Goal: Task Accomplishment & Management: Manage account settings

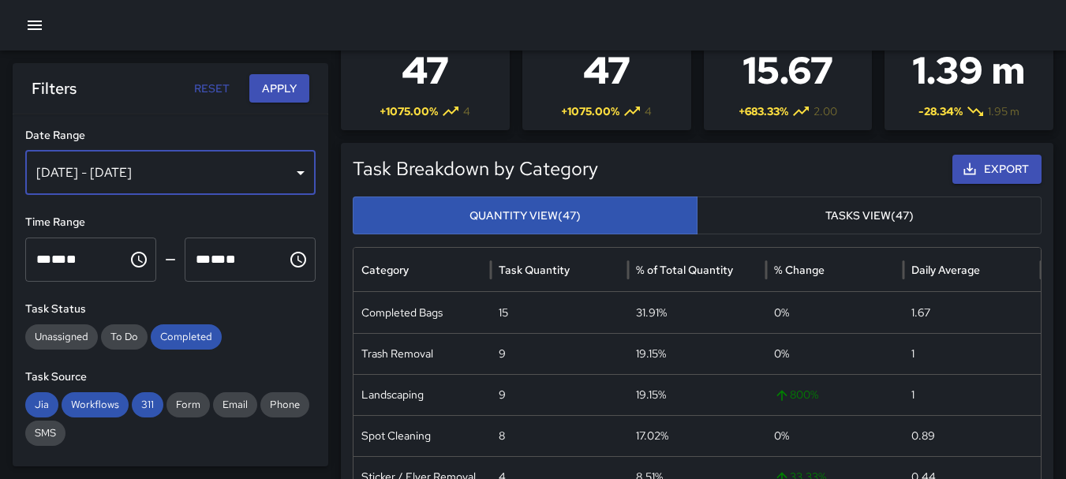
click at [287, 170] on div "[DATE] - [DATE]" at bounding box center [170, 173] width 290 height 44
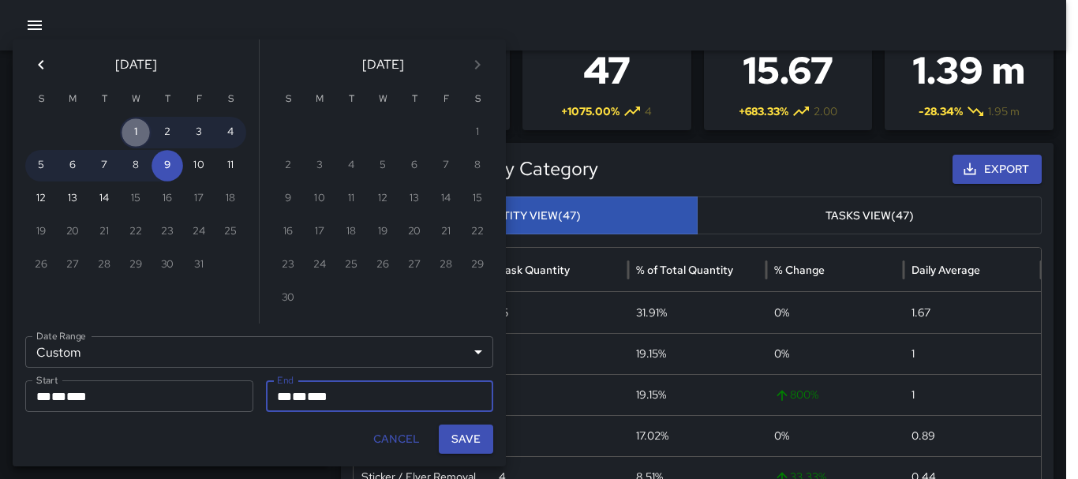
click at [137, 140] on button "1" at bounding box center [136, 133] width 32 height 32
type input "**********"
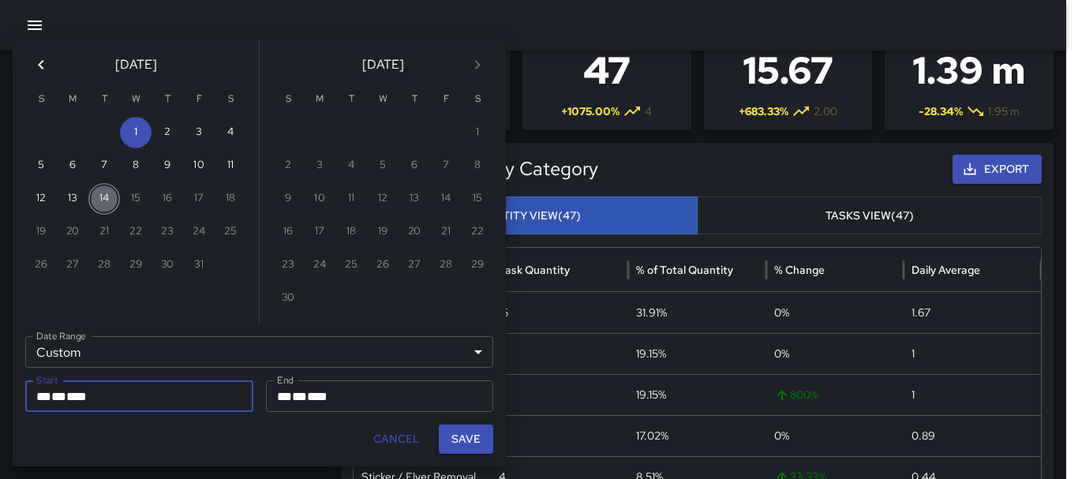
click at [108, 191] on button "14" at bounding box center [104, 199] width 32 height 32
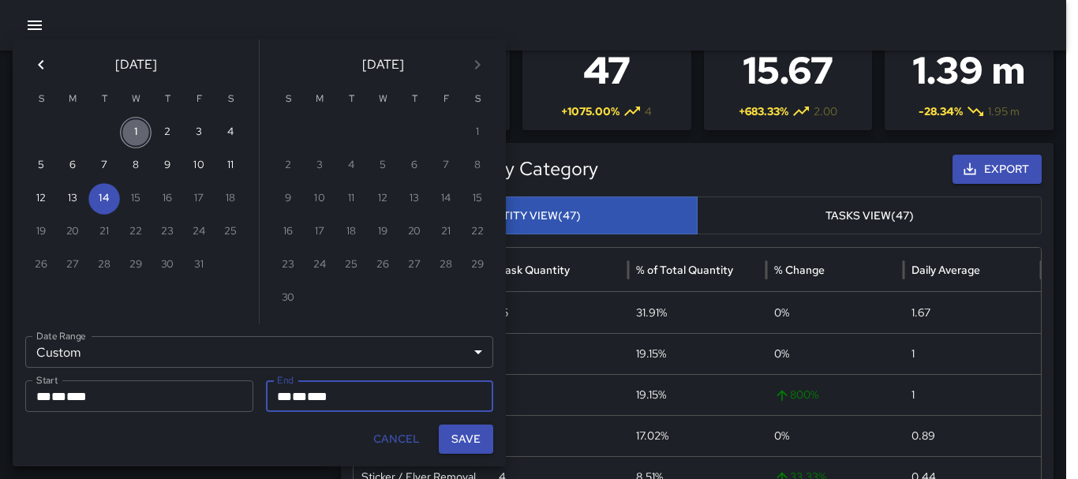
click at [137, 119] on button "1" at bounding box center [136, 133] width 32 height 32
type input "**********"
click at [107, 191] on button "14" at bounding box center [104, 199] width 32 height 32
type input "**********"
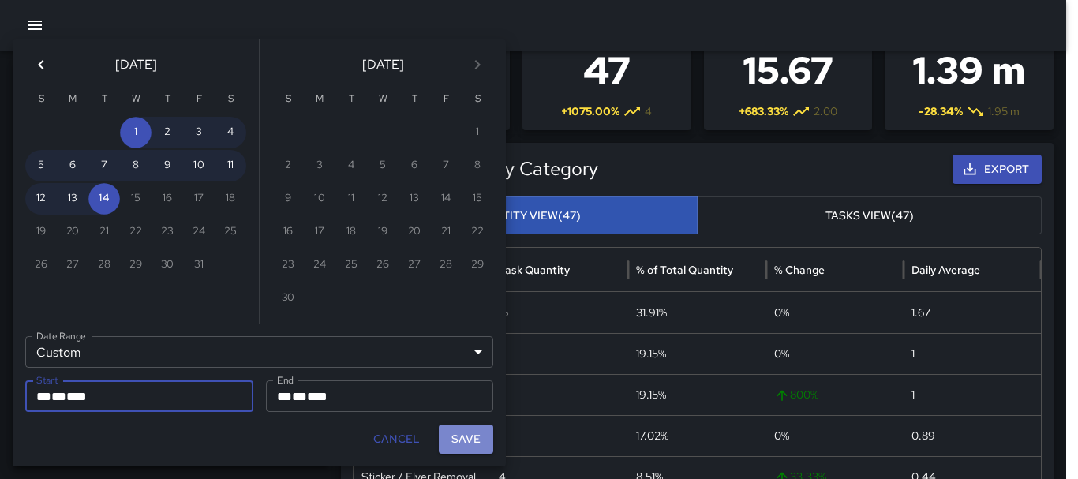
click at [478, 432] on button "Save" at bounding box center [466, 439] width 54 height 29
type input "**********"
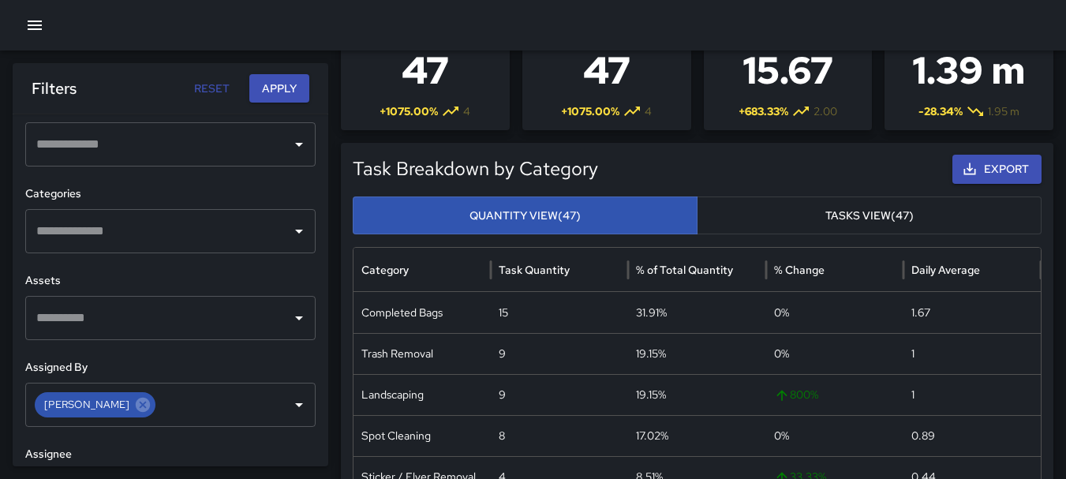
scroll to position [605, 0]
click at [299, 84] on button "Apply" at bounding box center [279, 88] width 60 height 29
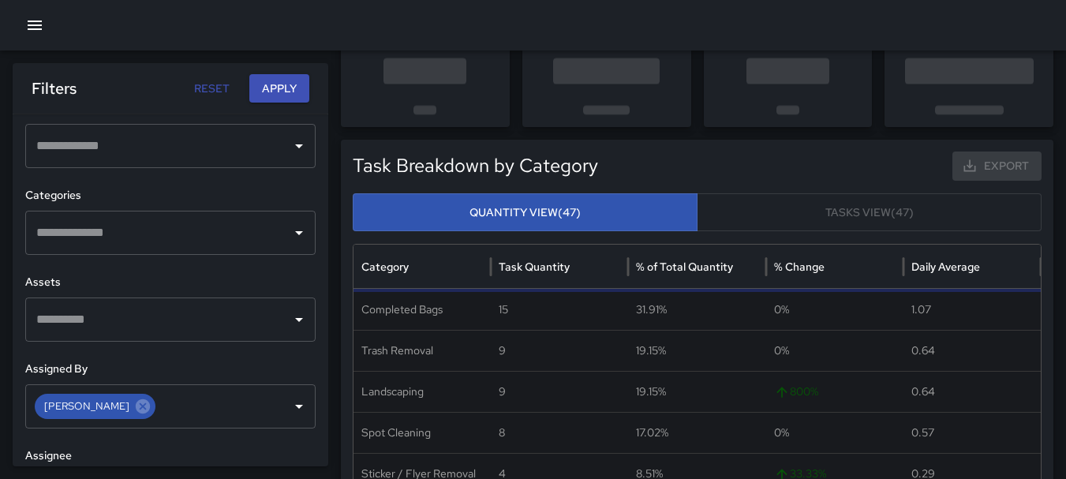
scroll to position [666, 0]
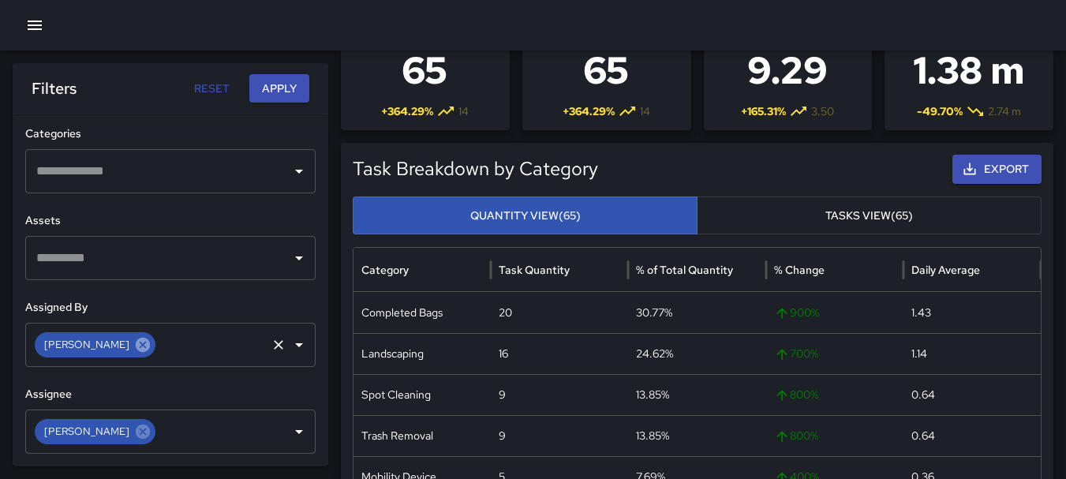
click at [134, 346] on icon at bounding box center [142, 344] width 17 height 17
click at [136, 433] on icon at bounding box center [143, 431] width 14 height 14
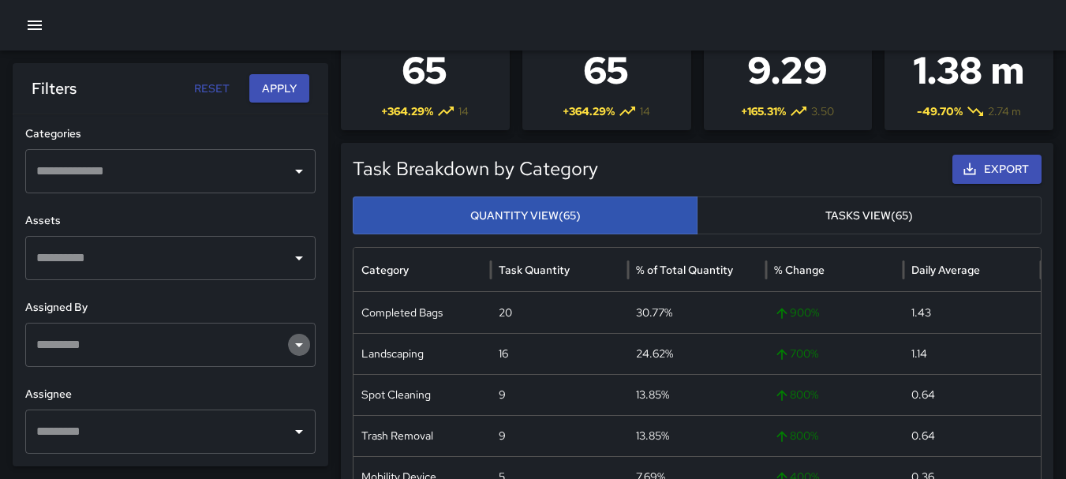
click at [290, 342] on icon "Open" at bounding box center [299, 344] width 19 height 19
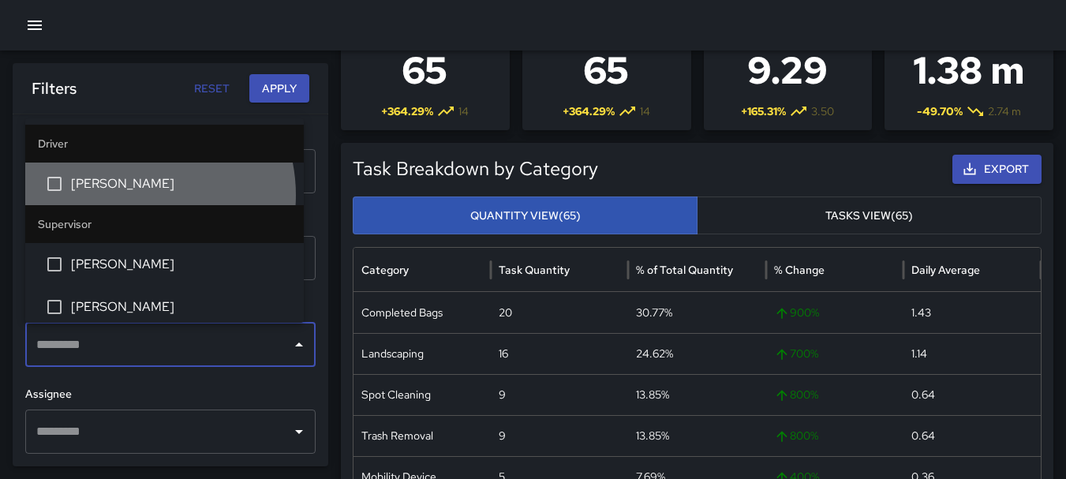
click at [129, 195] on li "[PERSON_NAME]" at bounding box center [164, 184] width 279 height 43
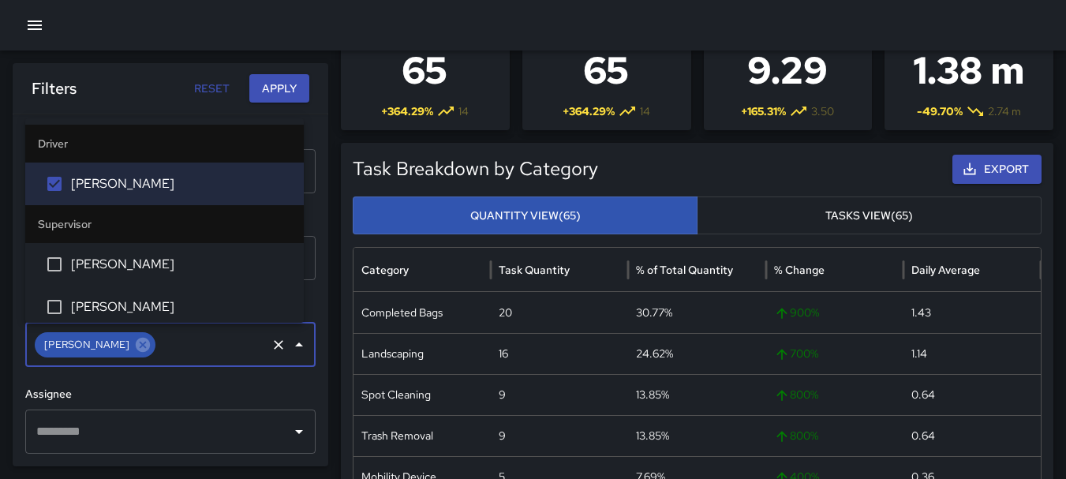
click at [288, 433] on button "Open" at bounding box center [299, 432] width 22 height 22
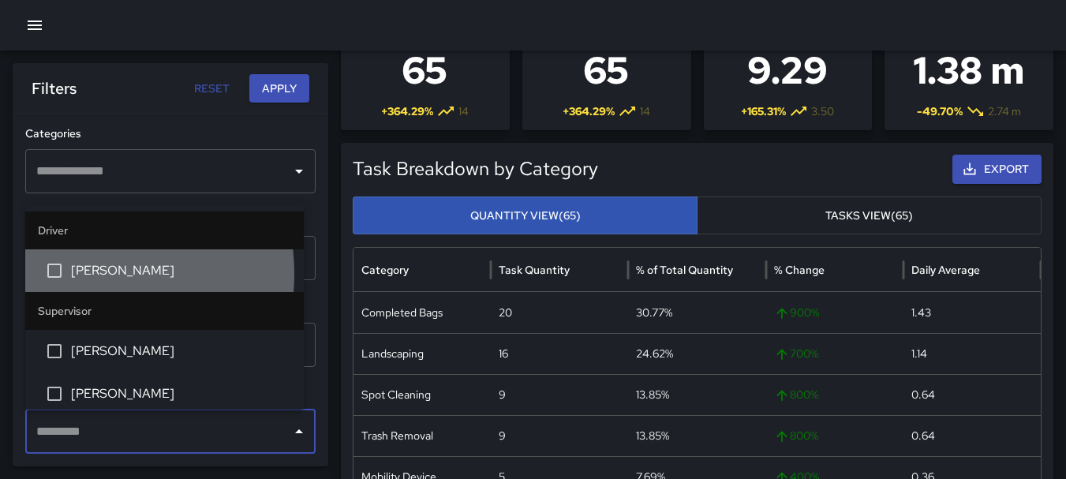
click at [78, 274] on span "[PERSON_NAME]" at bounding box center [181, 270] width 220 height 19
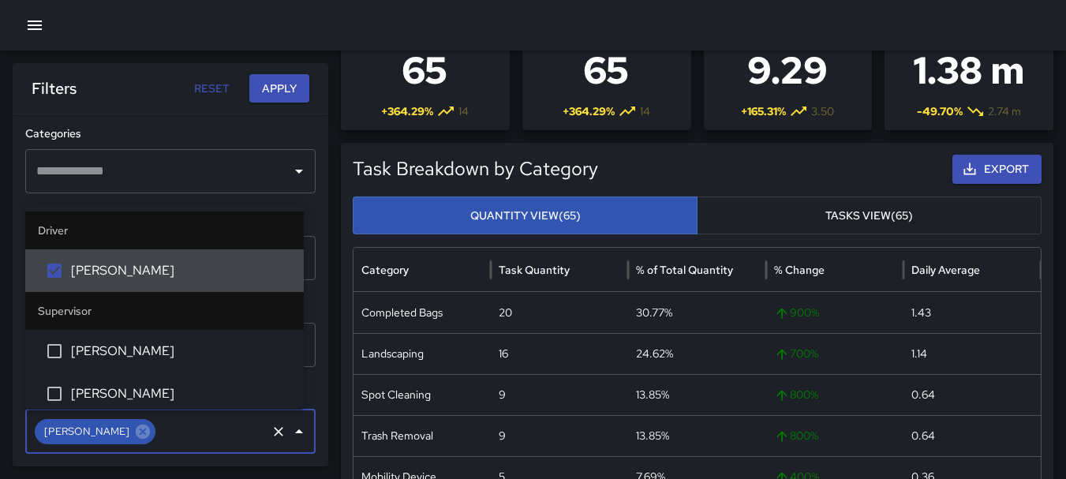
click at [287, 92] on button "Apply" at bounding box center [279, 88] width 60 height 29
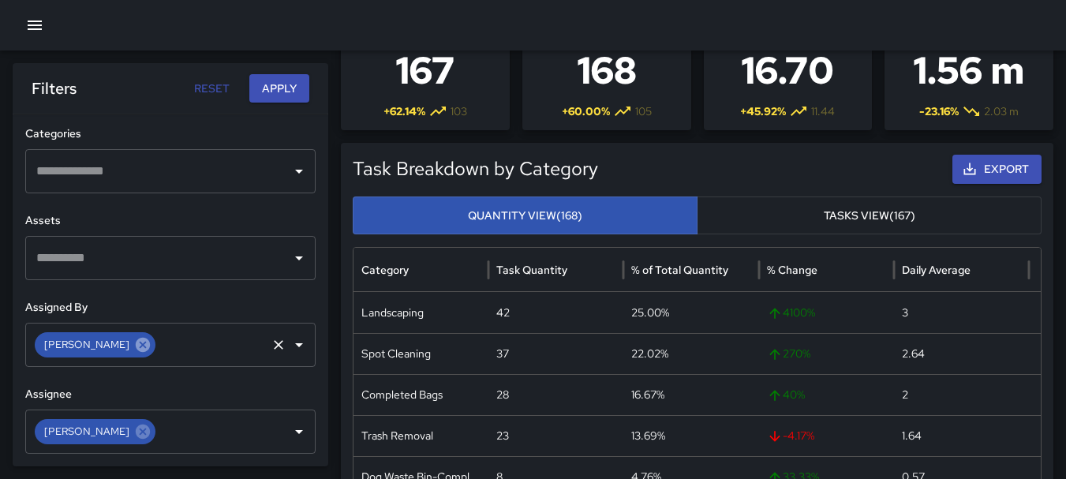
click at [136, 340] on icon at bounding box center [143, 345] width 14 height 14
click at [136, 430] on icon at bounding box center [143, 431] width 14 height 14
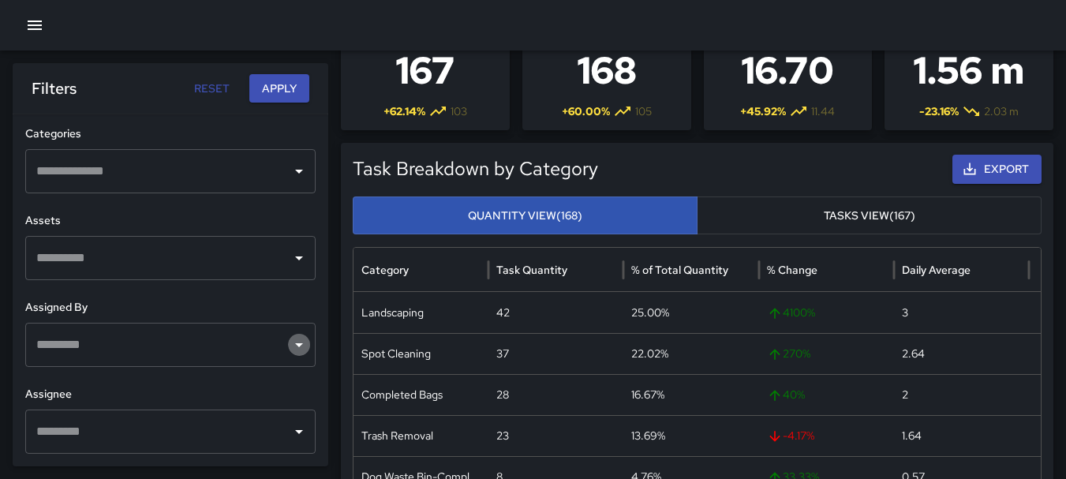
click at [290, 348] on icon "Open" at bounding box center [299, 344] width 19 height 19
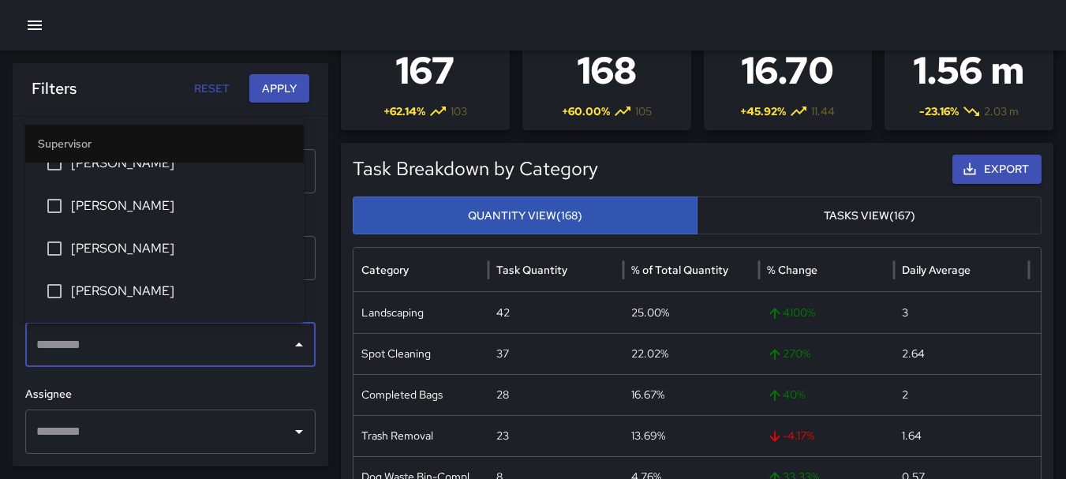
scroll to position [102, 0]
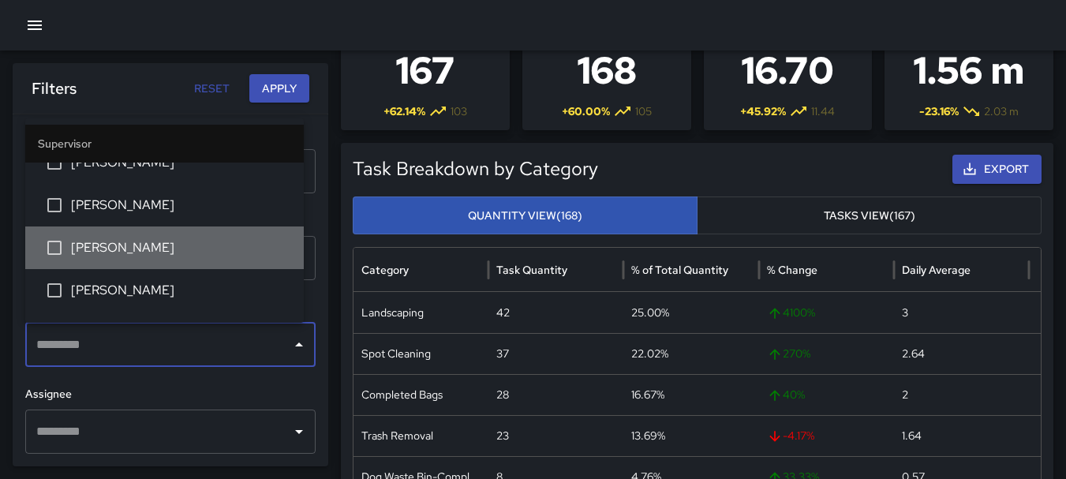
click at [246, 253] on span "[PERSON_NAME]" at bounding box center [181, 247] width 220 height 19
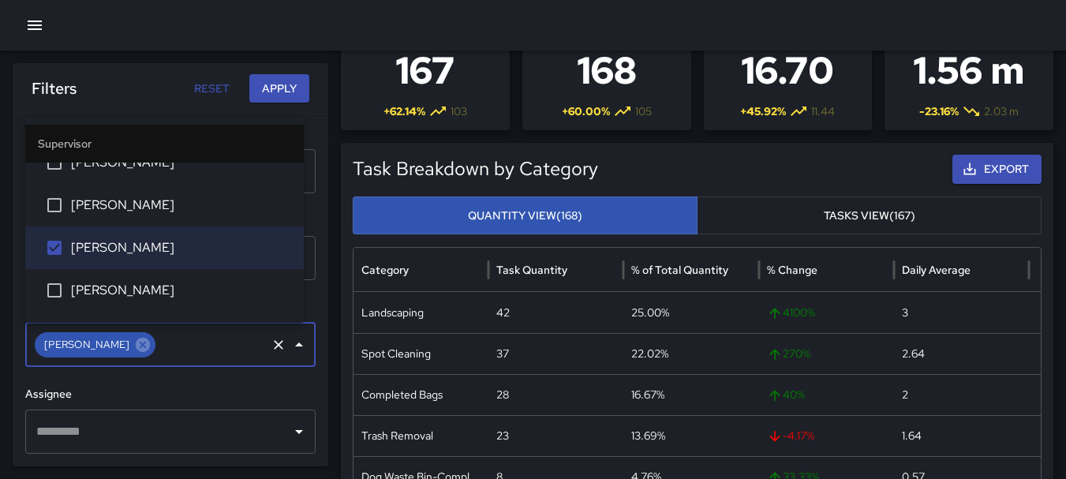
click at [290, 429] on icon "Open" at bounding box center [299, 431] width 19 height 19
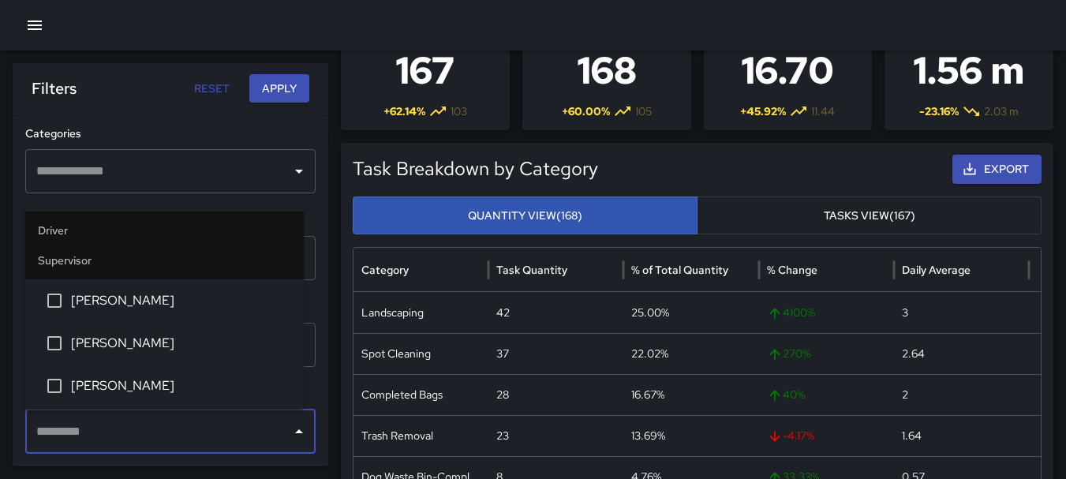
scroll to position [52, 0]
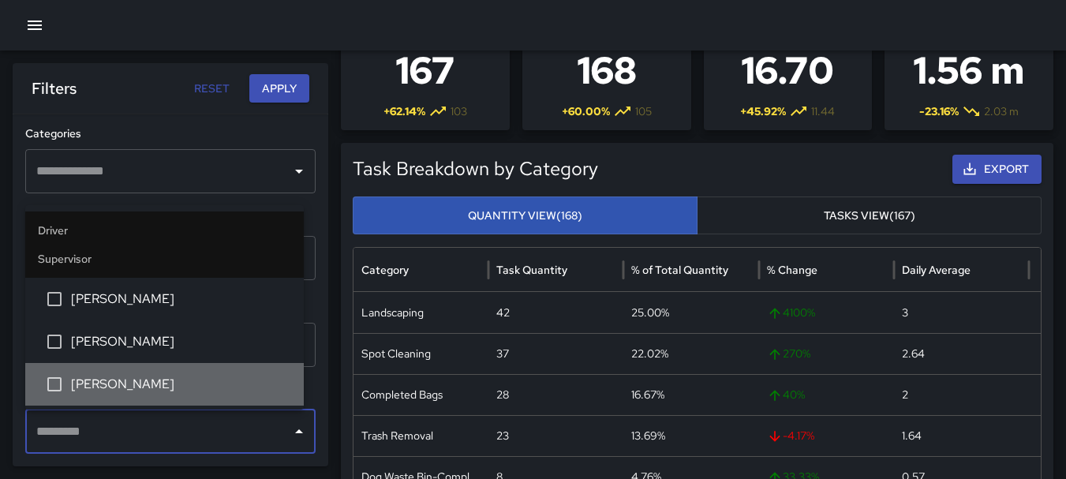
click at [196, 374] on li "[PERSON_NAME]" at bounding box center [164, 384] width 279 height 43
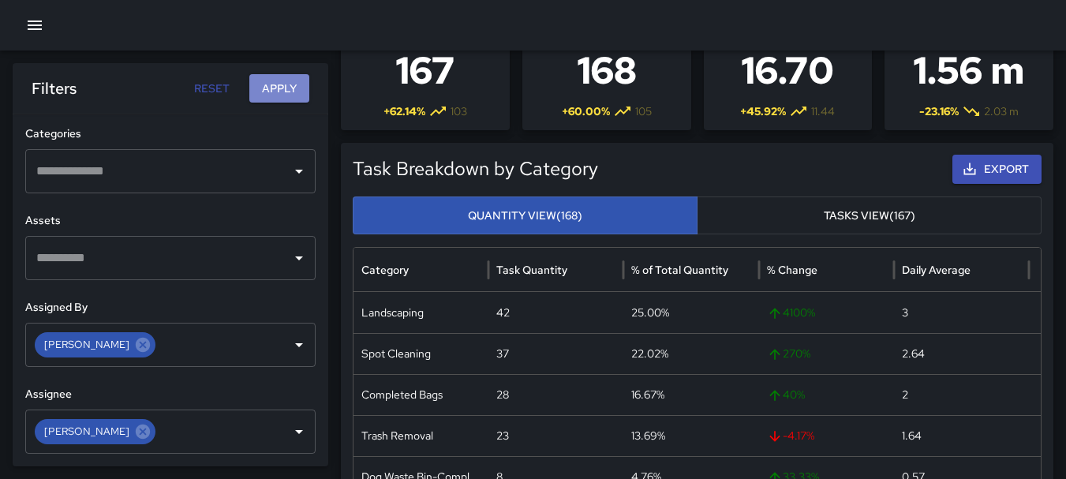
click at [288, 92] on button "Apply" at bounding box center [279, 88] width 60 height 29
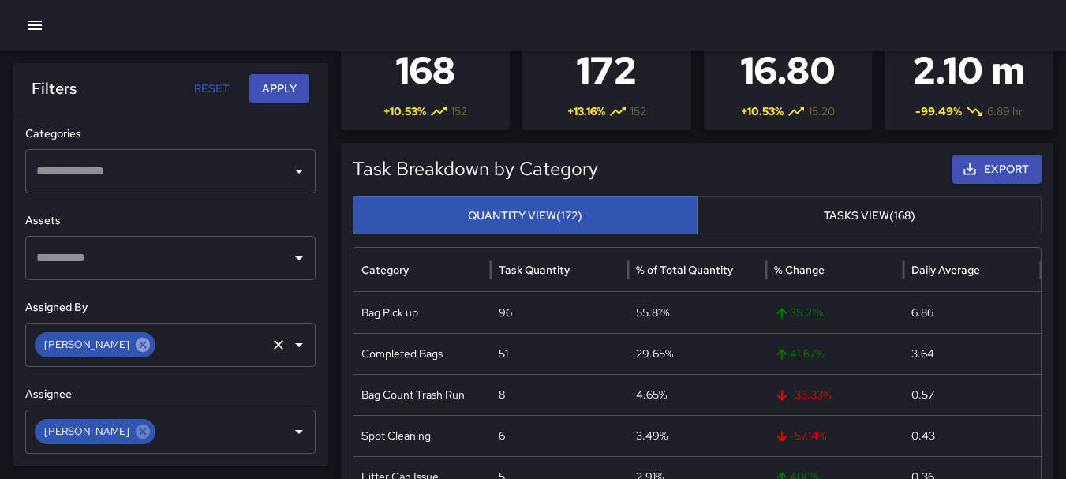
click at [136, 342] on icon at bounding box center [143, 345] width 14 height 14
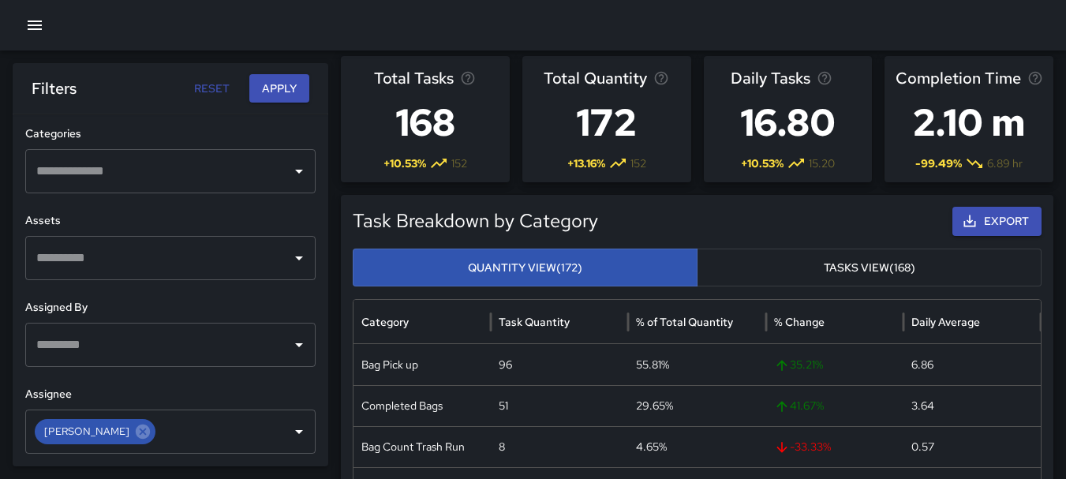
scroll to position [0, 0]
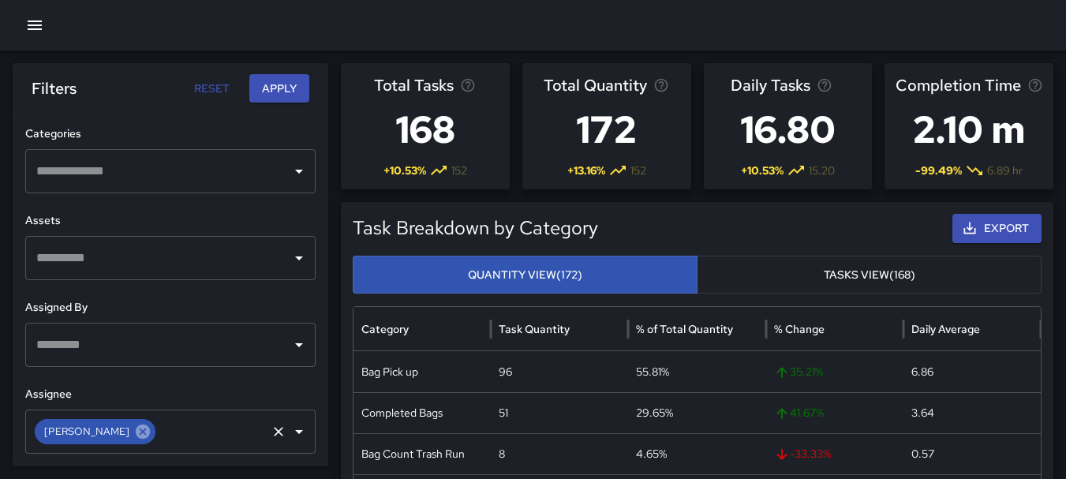
click at [134, 432] on icon at bounding box center [142, 431] width 17 height 17
click at [290, 425] on icon "Open" at bounding box center [299, 431] width 19 height 19
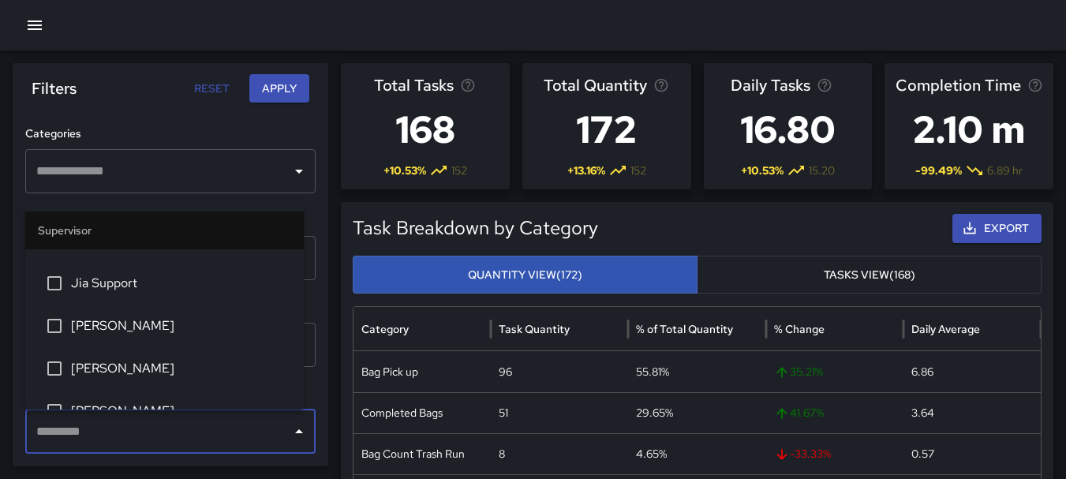
scroll to position [339, 0]
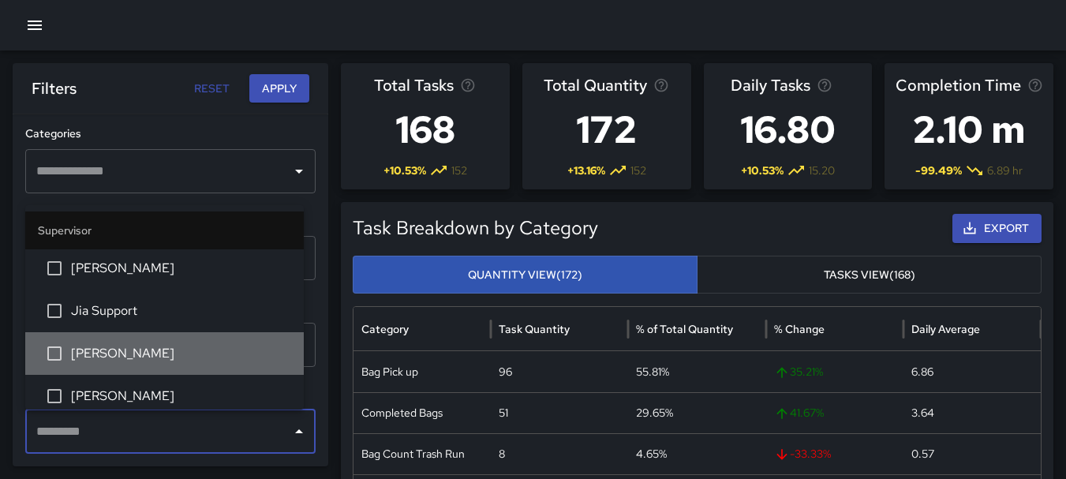
click at [220, 339] on li "[PERSON_NAME]" at bounding box center [164, 353] width 279 height 43
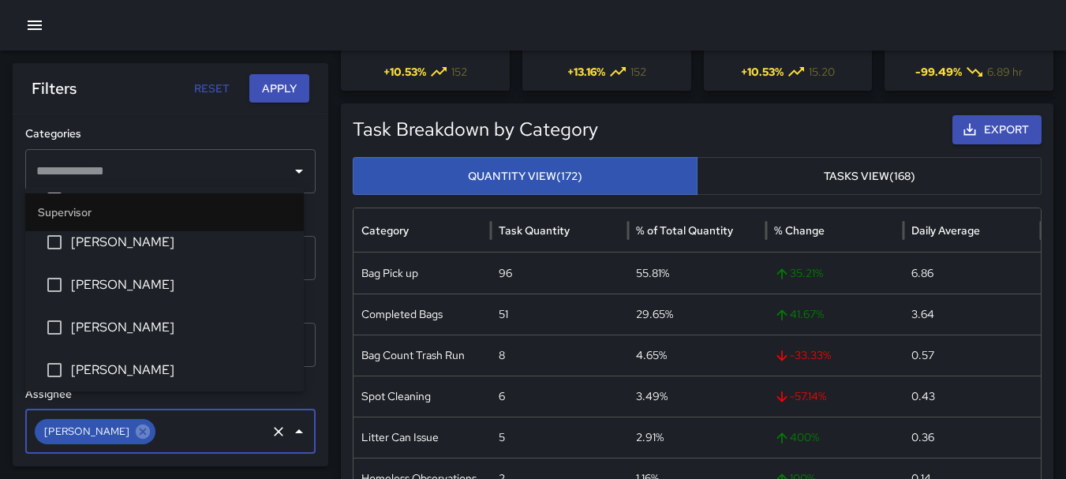
scroll to position [103, 0]
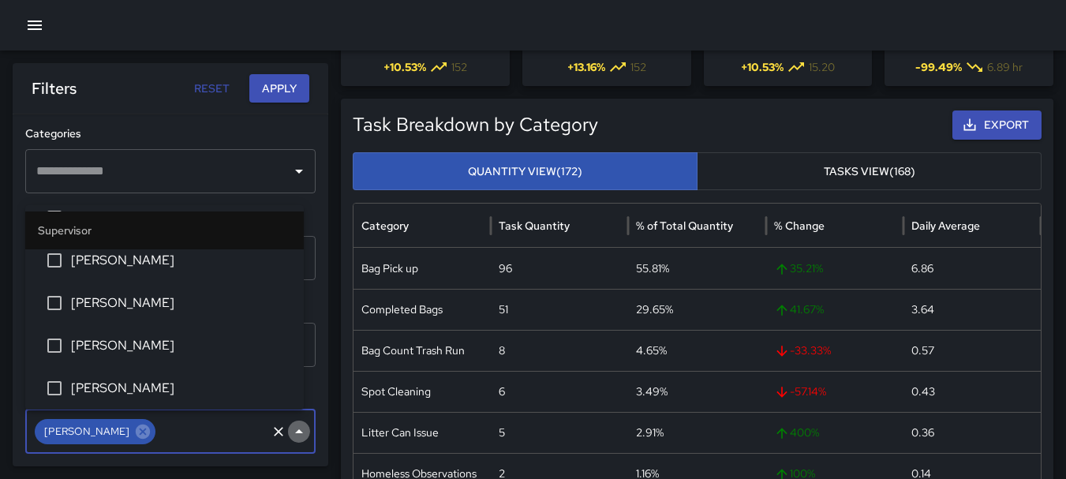
click at [290, 429] on icon "Close" at bounding box center [299, 431] width 19 height 19
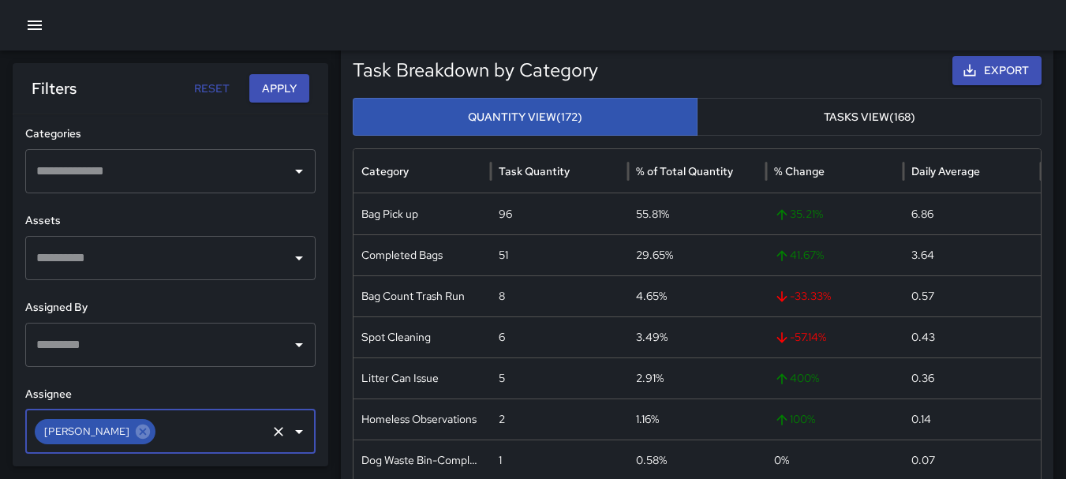
scroll to position [159, 0]
click at [295, 343] on icon "Open" at bounding box center [299, 345] width 8 height 4
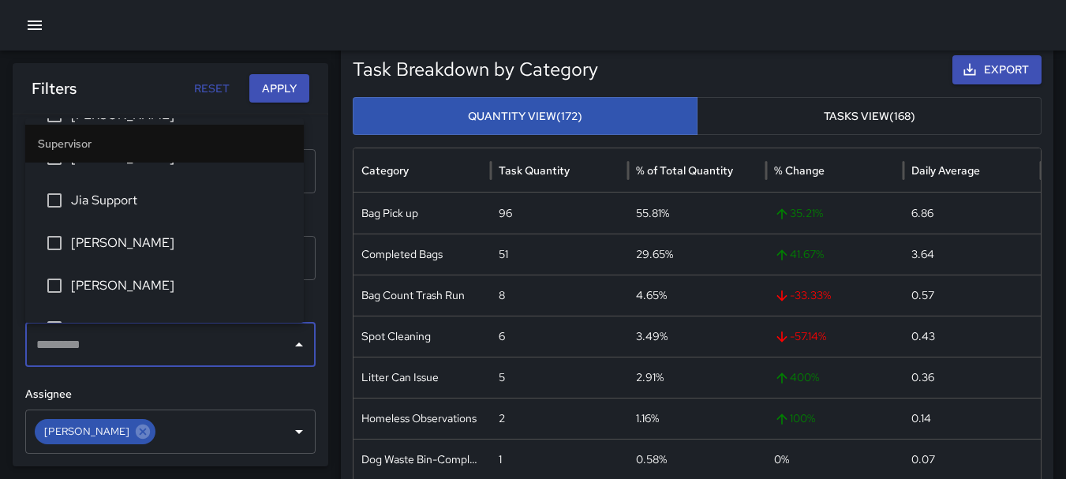
scroll to position [363, 0]
click at [178, 240] on span "[PERSON_NAME]" at bounding box center [181, 242] width 220 height 19
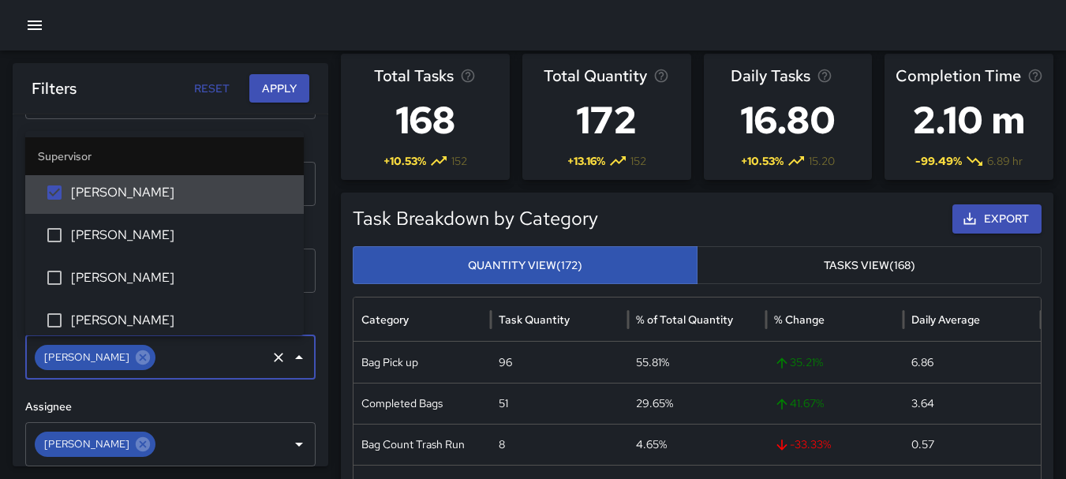
scroll to position [659, 0]
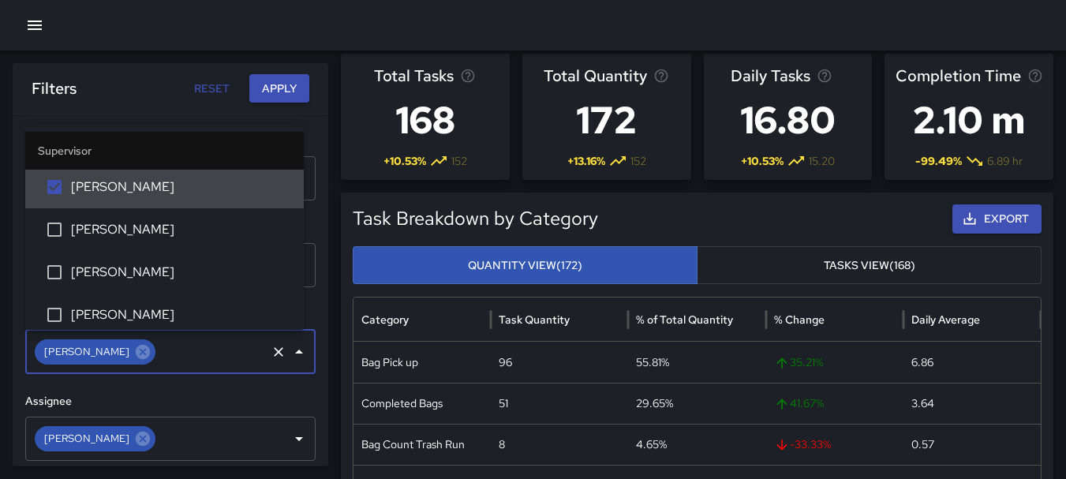
click at [306, 91] on button "Apply" at bounding box center [279, 88] width 60 height 29
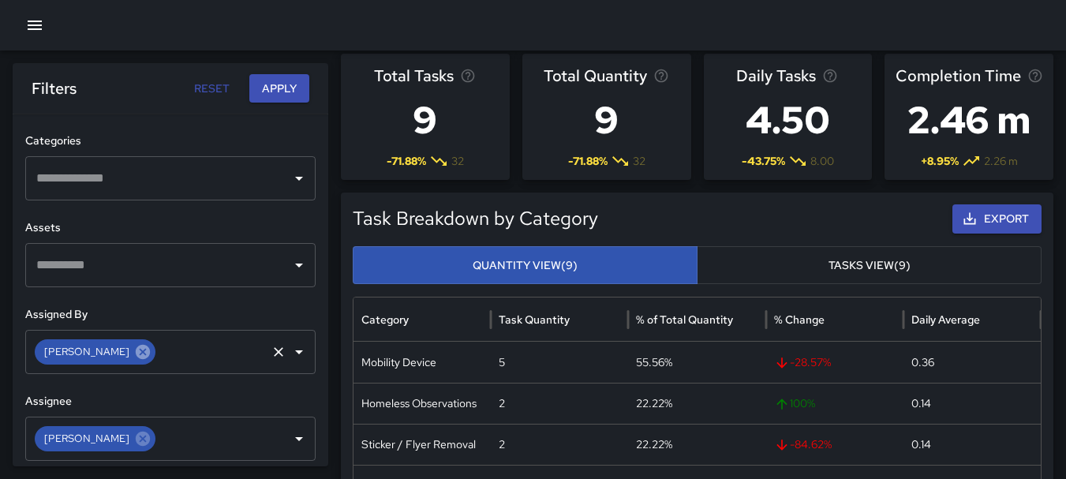
click at [134, 349] on icon at bounding box center [142, 351] width 17 height 17
click at [295, 350] on icon "Open" at bounding box center [299, 352] width 19 height 19
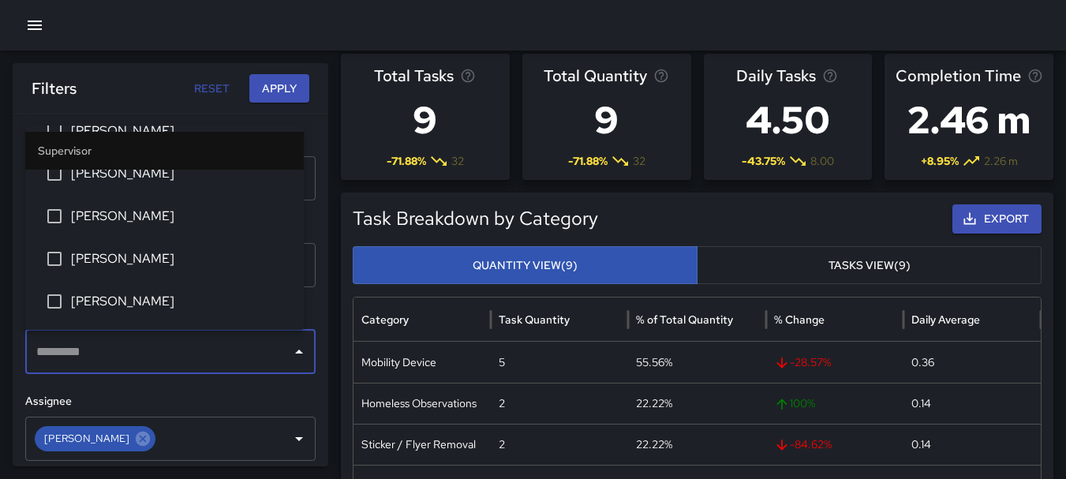
scroll to position [497, 0]
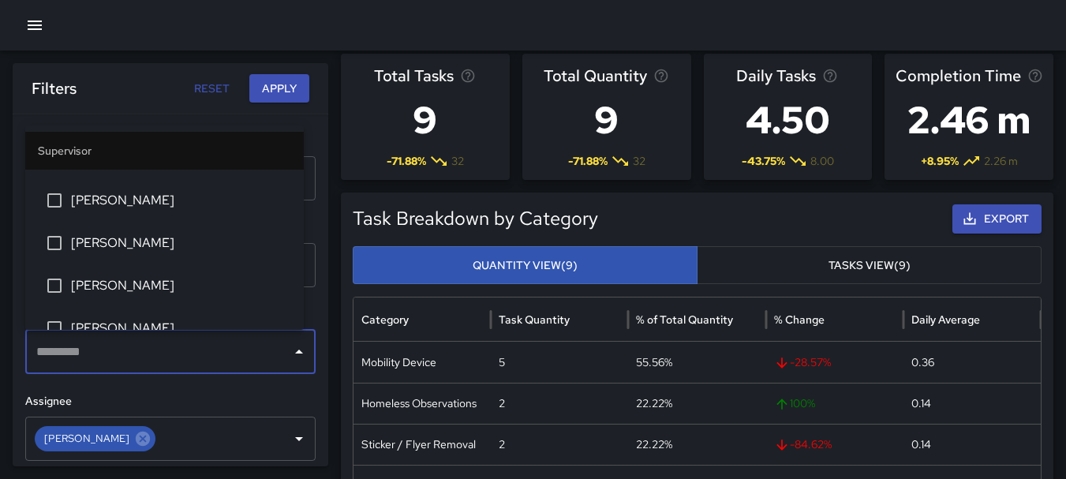
click at [192, 237] on span "[PERSON_NAME]" at bounding box center [181, 243] width 220 height 19
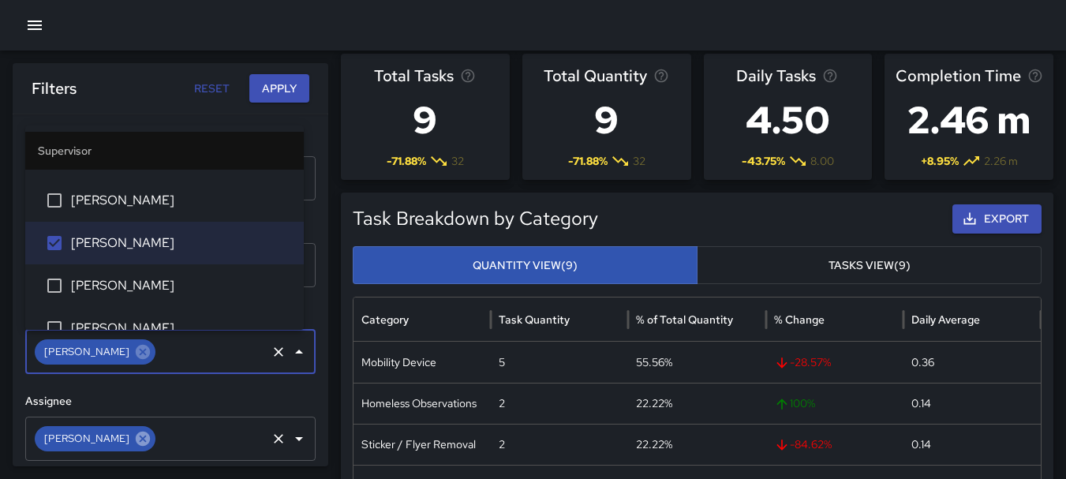
click at [134, 441] on icon at bounding box center [142, 438] width 17 height 17
click at [290, 434] on icon "Open" at bounding box center [299, 438] width 19 height 19
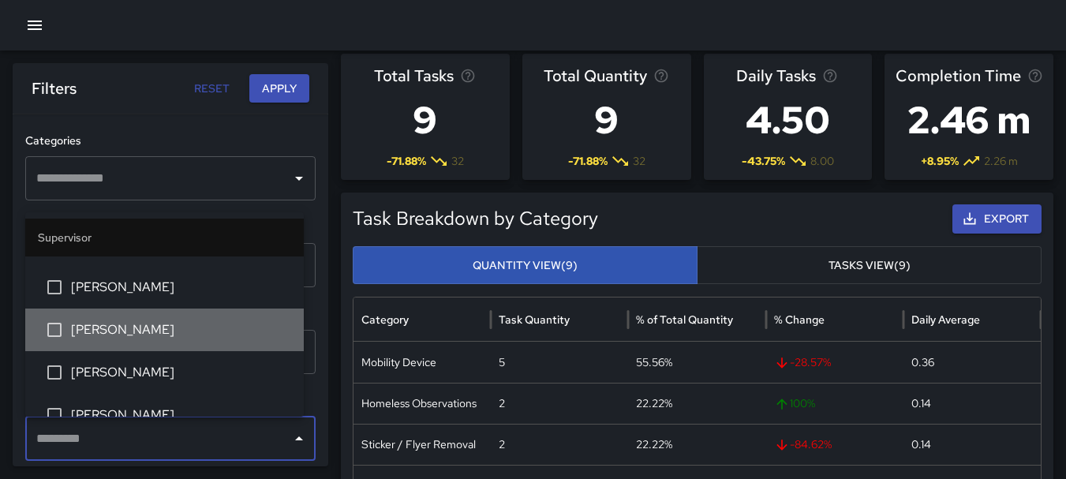
click at [220, 319] on li "[PERSON_NAME]" at bounding box center [164, 330] width 279 height 43
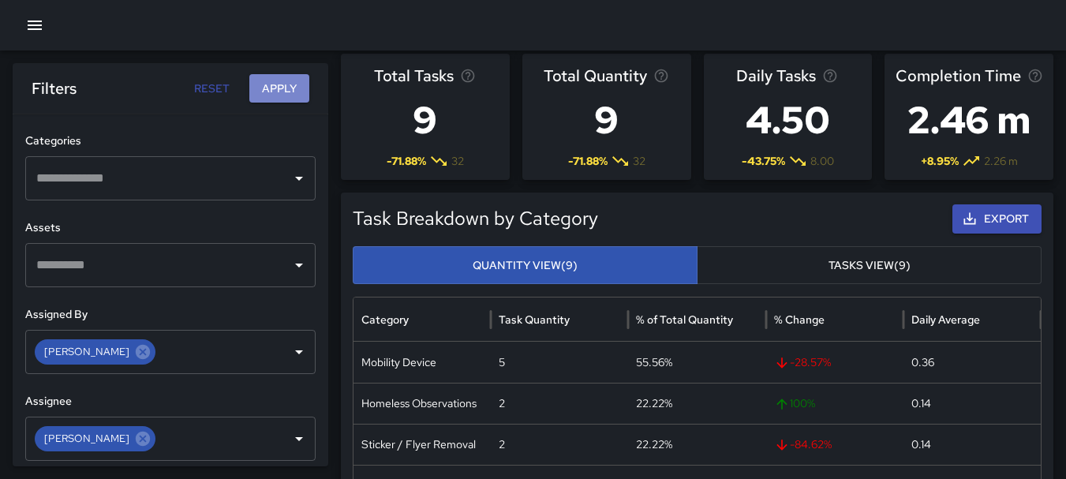
click at [294, 92] on button "Apply" at bounding box center [279, 88] width 60 height 29
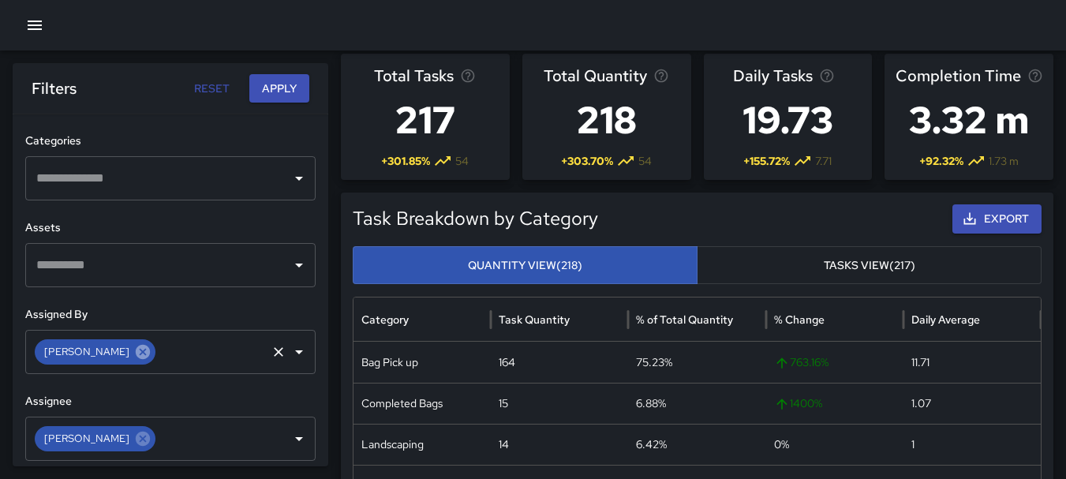
click at [134, 354] on icon at bounding box center [142, 351] width 17 height 17
click at [290, 355] on icon "Open" at bounding box center [299, 352] width 19 height 19
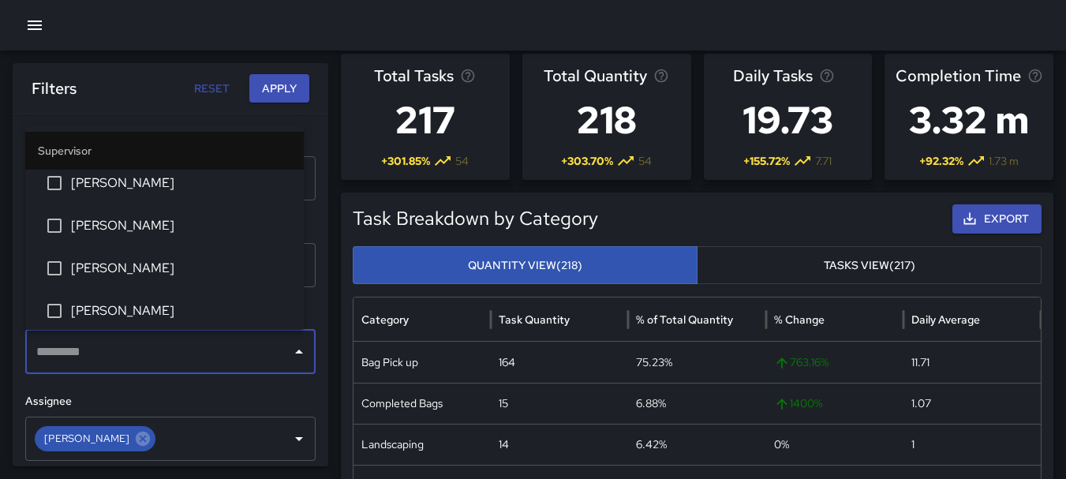
scroll to position [513, 0]
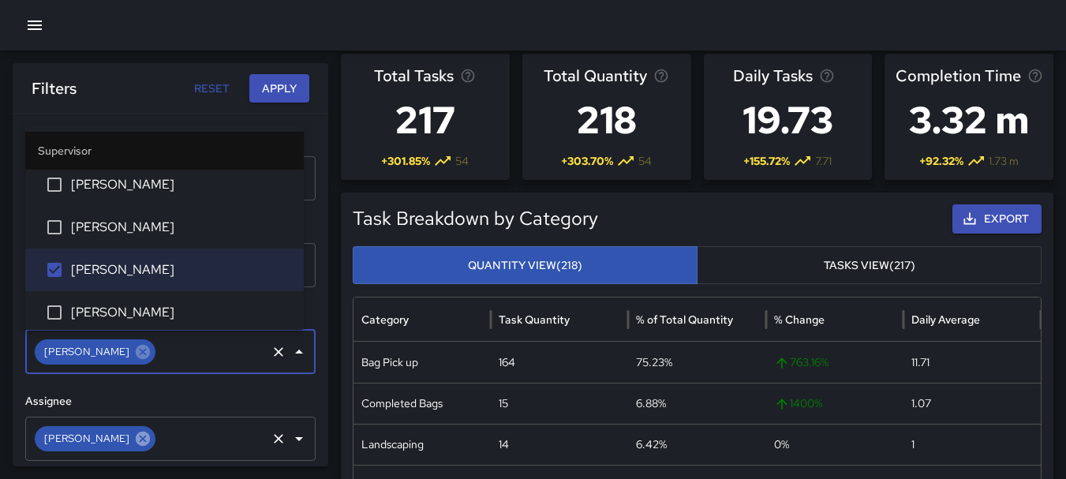
click at [136, 445] on icon at bounding box center [143, 438] width 14 height 14
click at [290, 436] on icon "Open" at bounding box center [299, 438] width 19 height 19
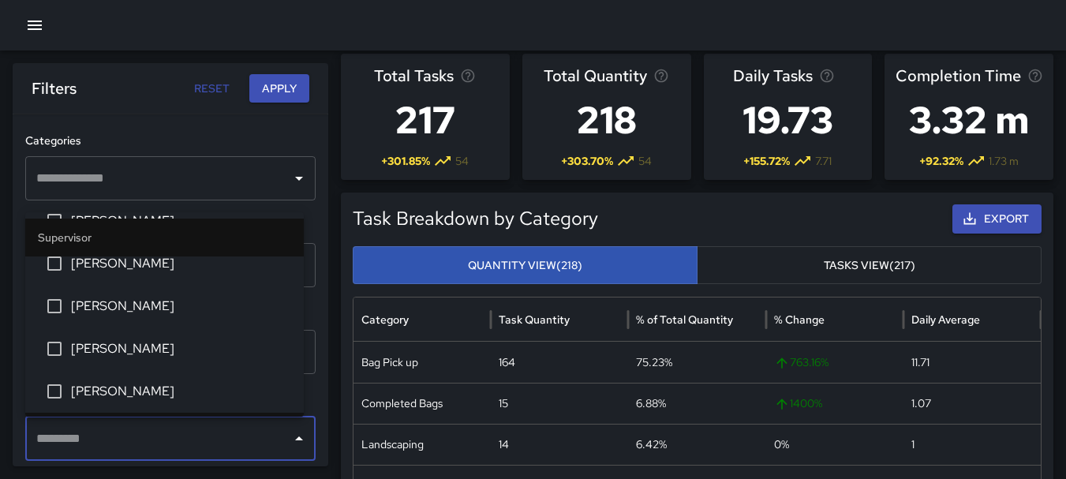
scroll to position [519, 0]
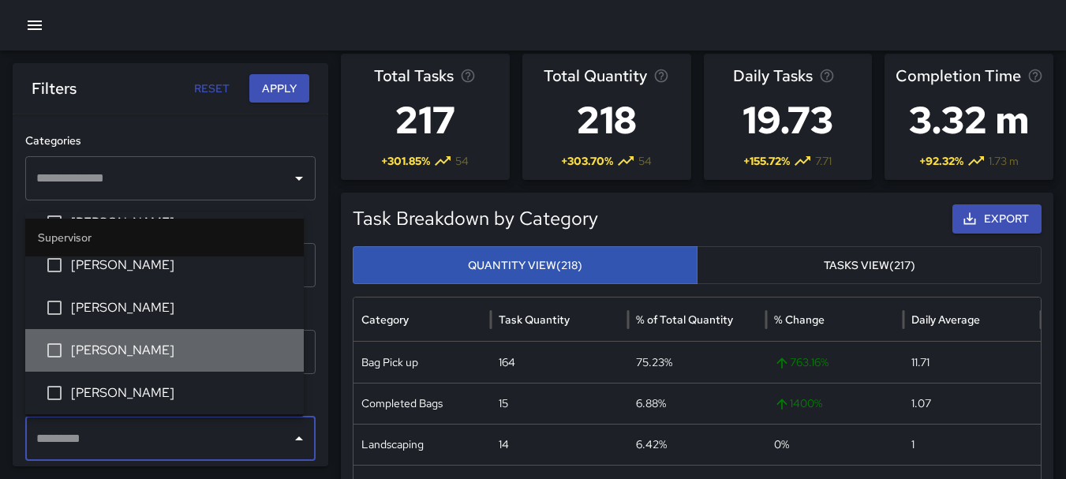
click at [166, 350] on span "[PERSON_NAME]" at bounding box center [181, 350] width 220 height 19
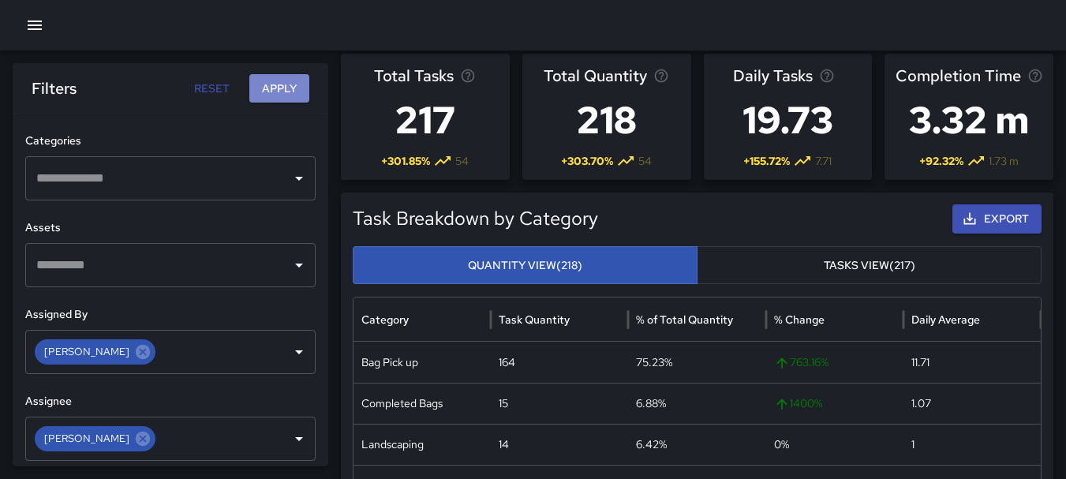
click at [273, 91] on button "Apply" at bounding box center [279, 88] width 60 height 29
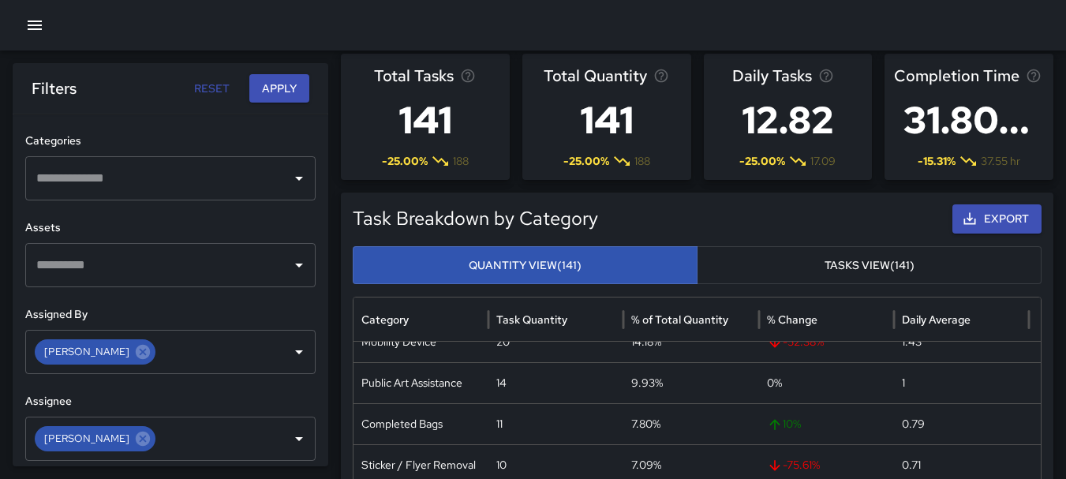
scroll to position [0, 0]
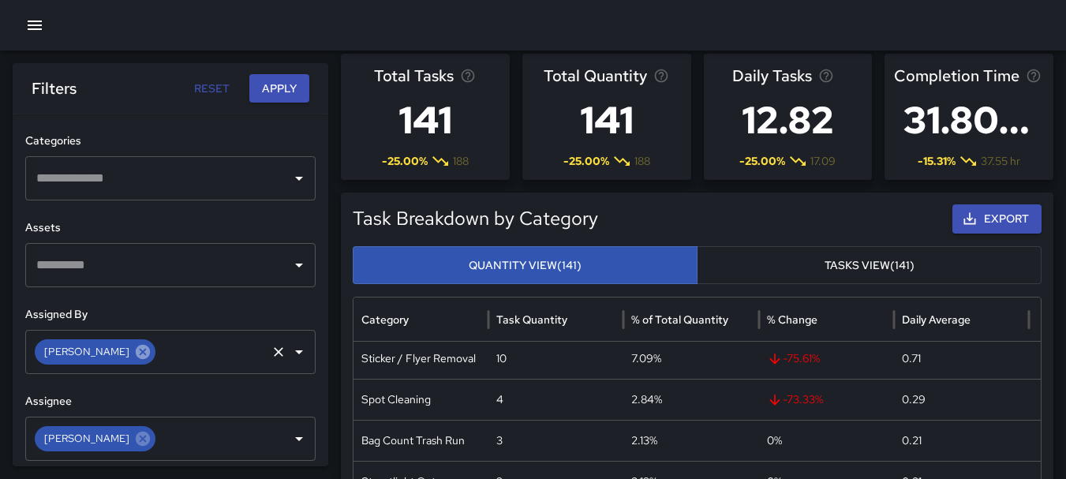
click at [136, 356] on icon at bounding box center [143, 352] width 14 height 14
click at [134, 437] on icon at bounding box center [142, 438] width 17 height 17
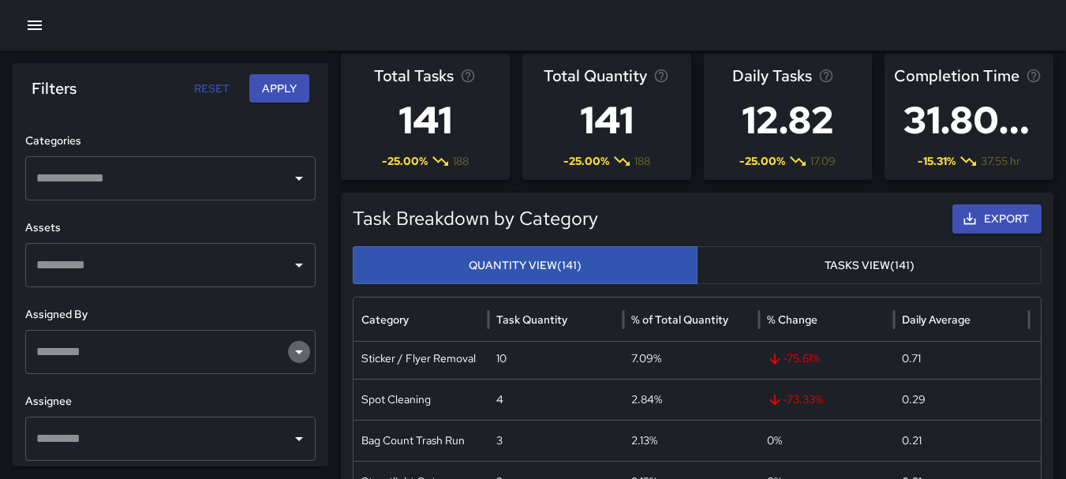
click at [290, 349] on icon "Open" at bounding box center [299, 352] width 19 height 19
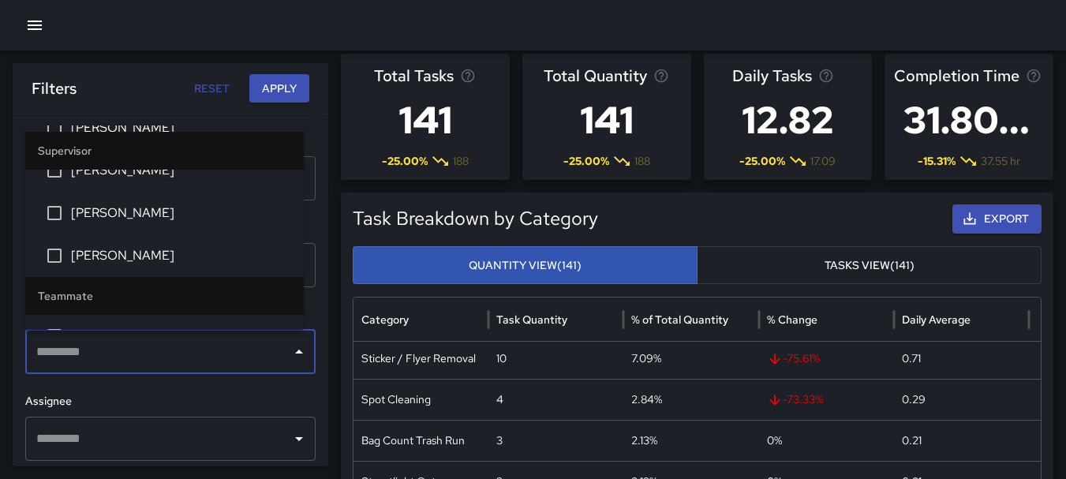
click at [73, 242] on li "[PERSON_NAME]" at bounding box center [164, 255] width 279 height 43
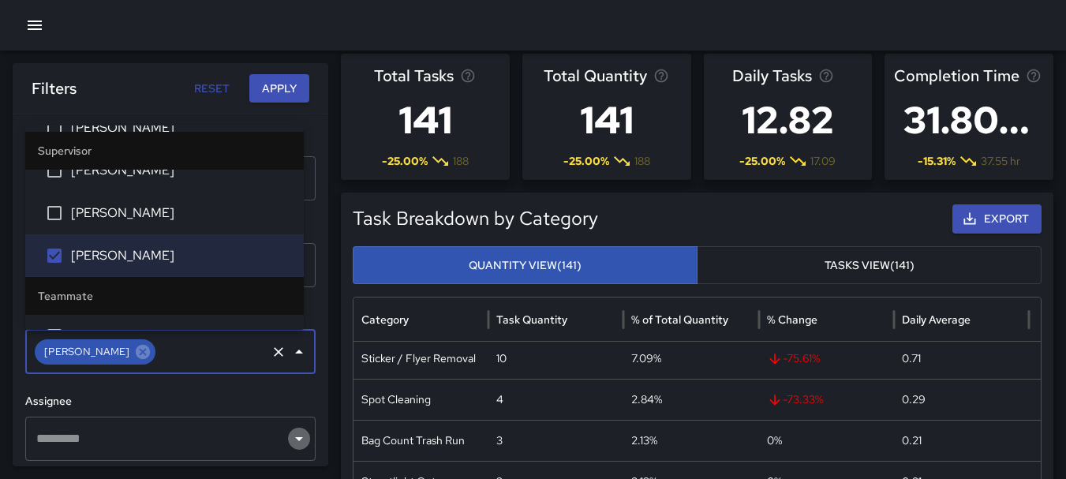
click at [290, 444] on icon "Open" at bounding box center [299, 438] width 19 height 19
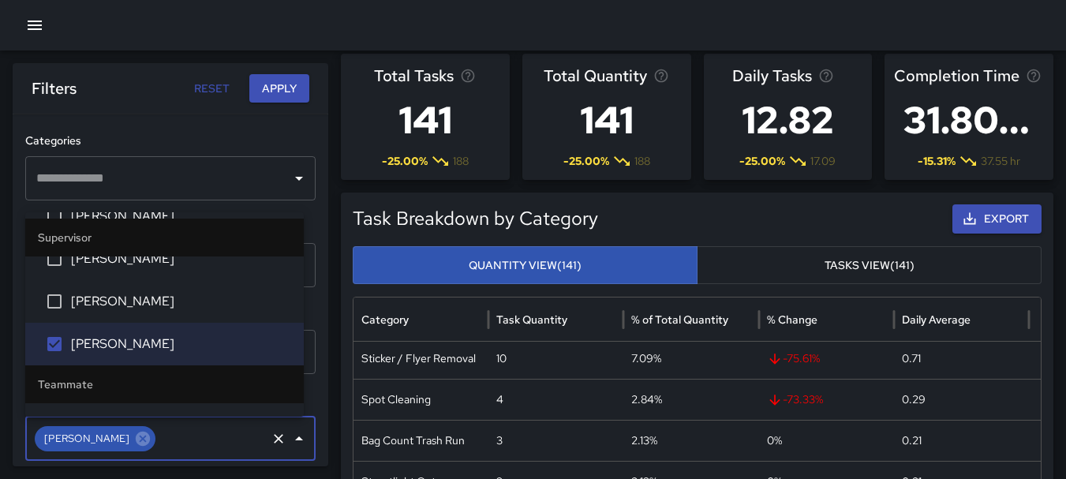
scroll to position [569, 0]
click at [290, 437] on icon "Close" at bounding box center [299, 438] width 19 height 19
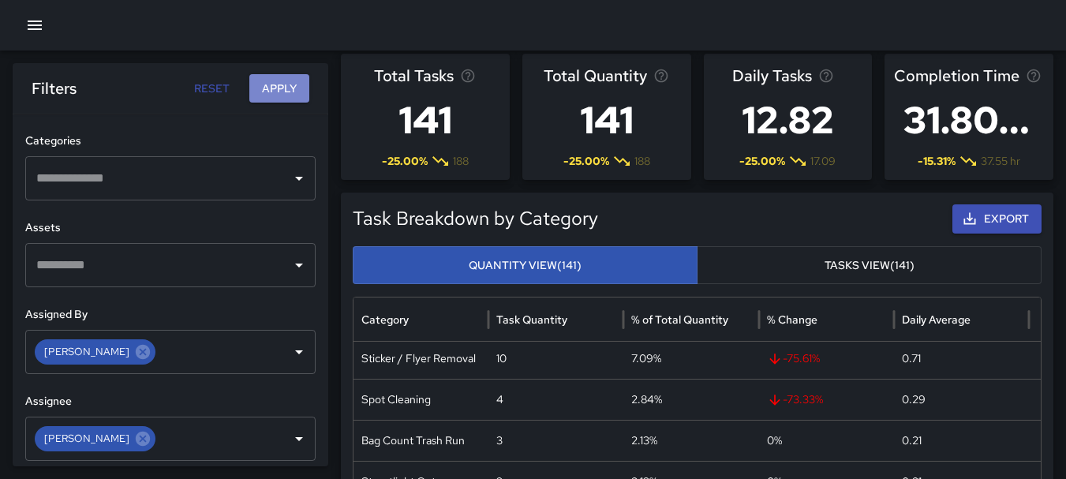
click at [285, 80] on button "Apply" at bounding box center [279, 88] width 60 height 29
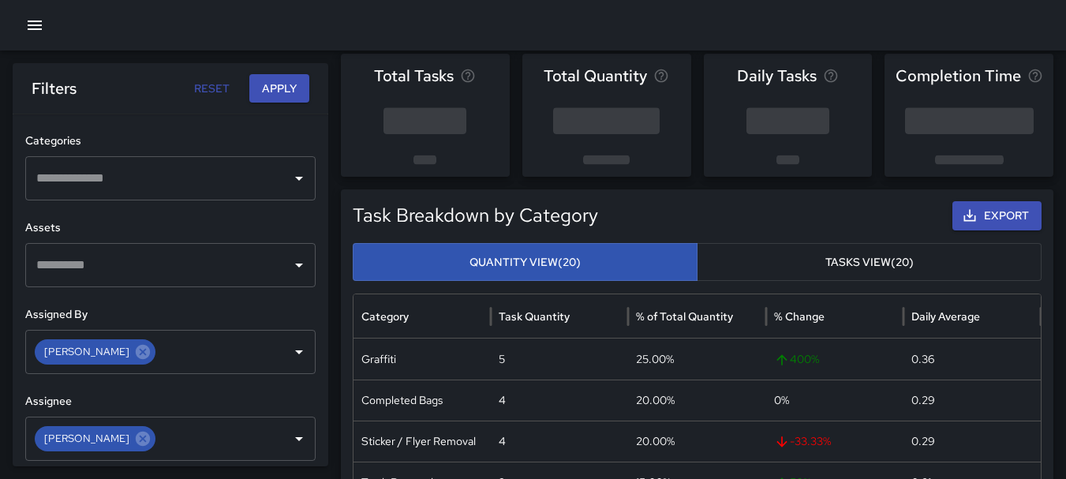
scroll to position [0, 0]
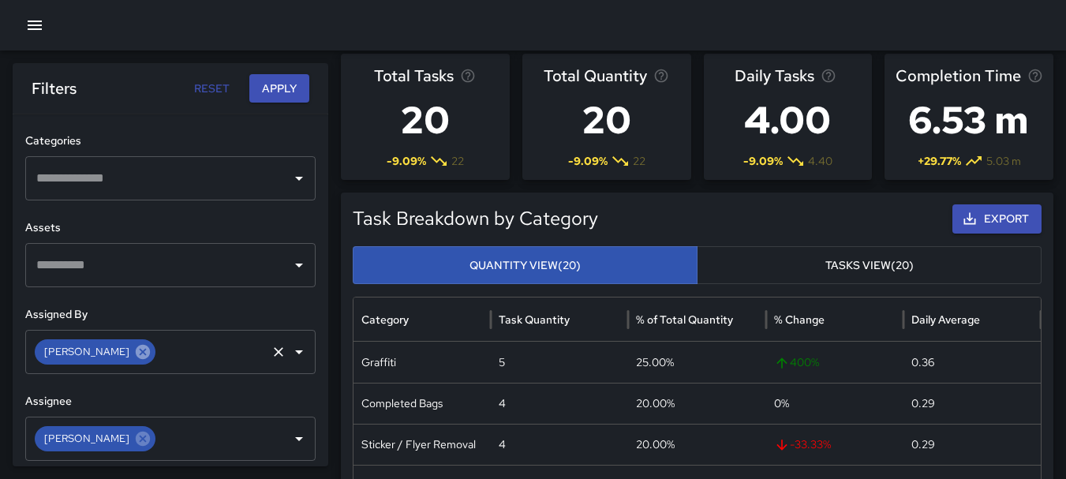
click at [136, 347] on icon at bounding box center [143, 352] width 14 height 14
click at [291, 344] on icon "Open" at bounding box center [299, 352] width 19 height 19
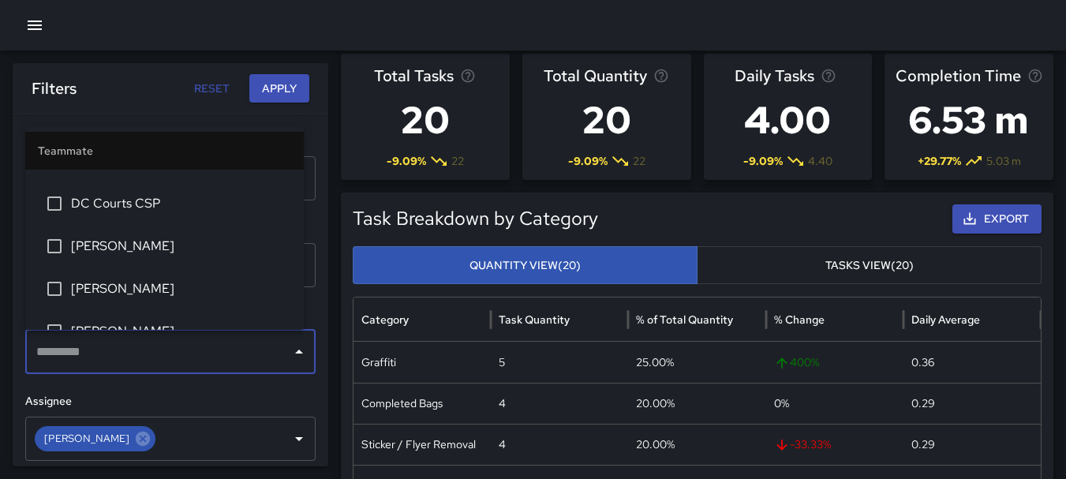
scroll to position [961, 0]
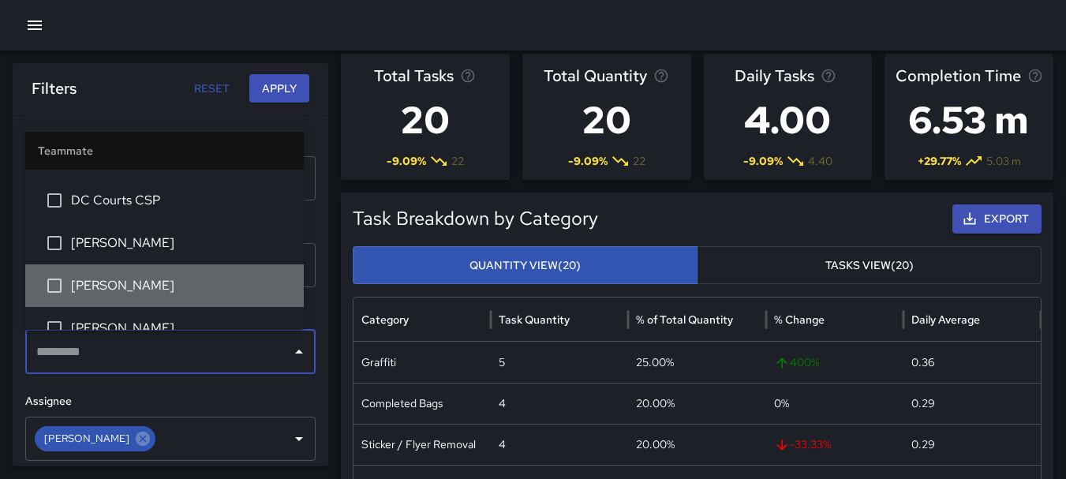
click at [184, 289] on span "[PERSON_NAME]" at bounding box center [181, 285] width 220 height 19
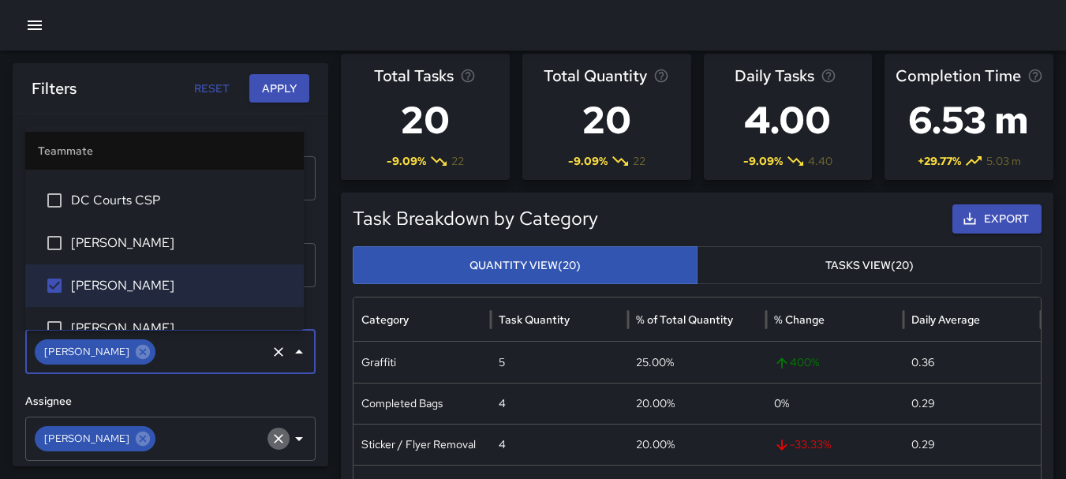
click at [274, 436] on icon "Clear" at bounding box center [278, 438] width 9 height 9
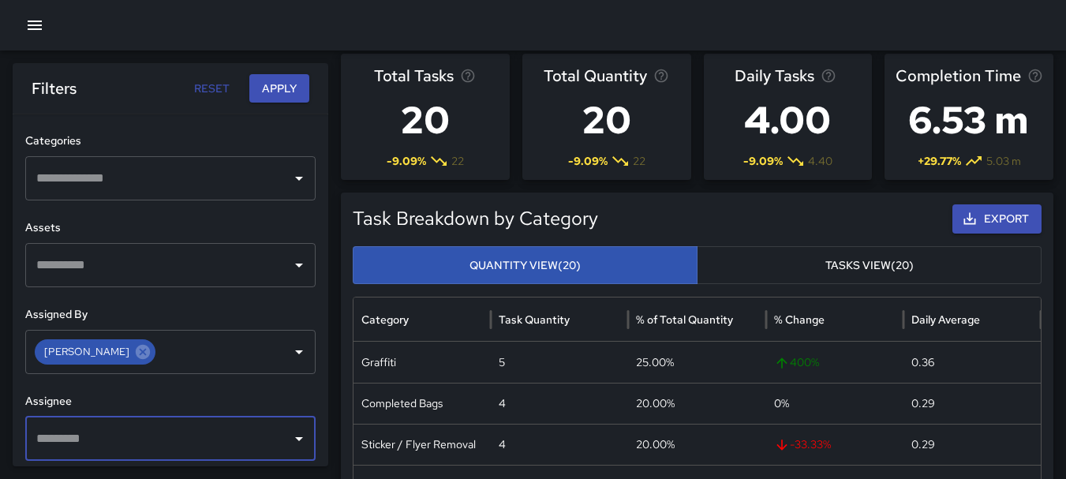
click at [290, 429] on icon "Open" at bounding box center [299, 438] width 19 height 19
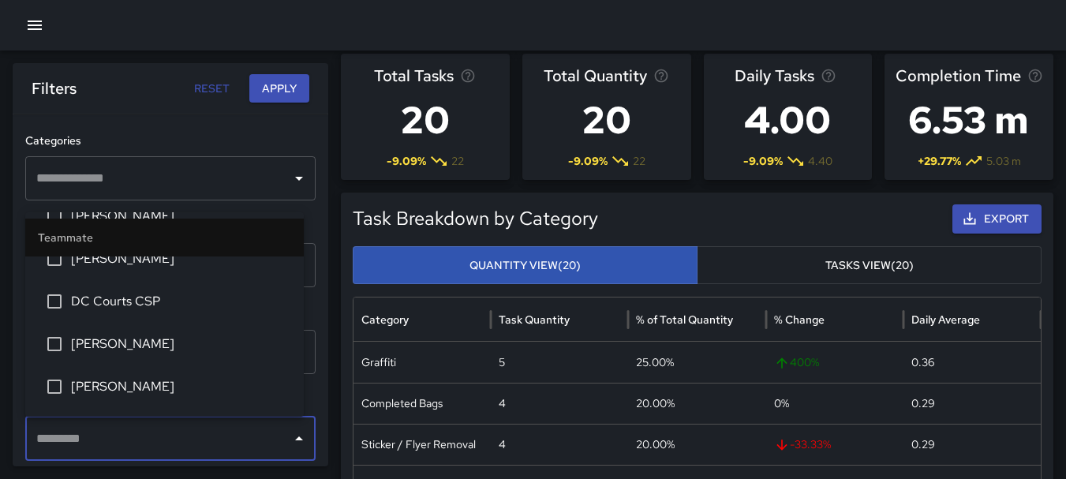
scroll to position [949, 0]
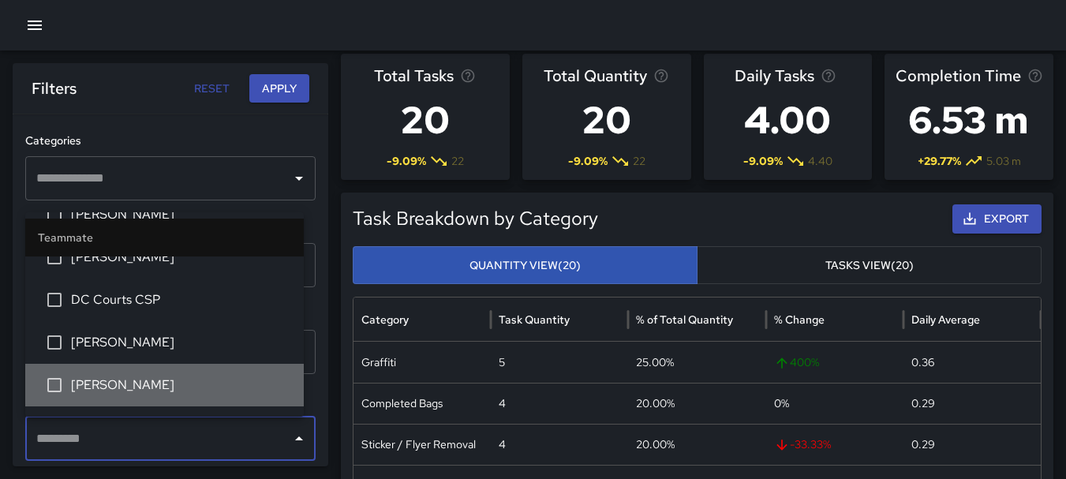
click at [197, 385] on span "[PERSON_NAME]" at bounding box center [181, 385] width 220 height 19
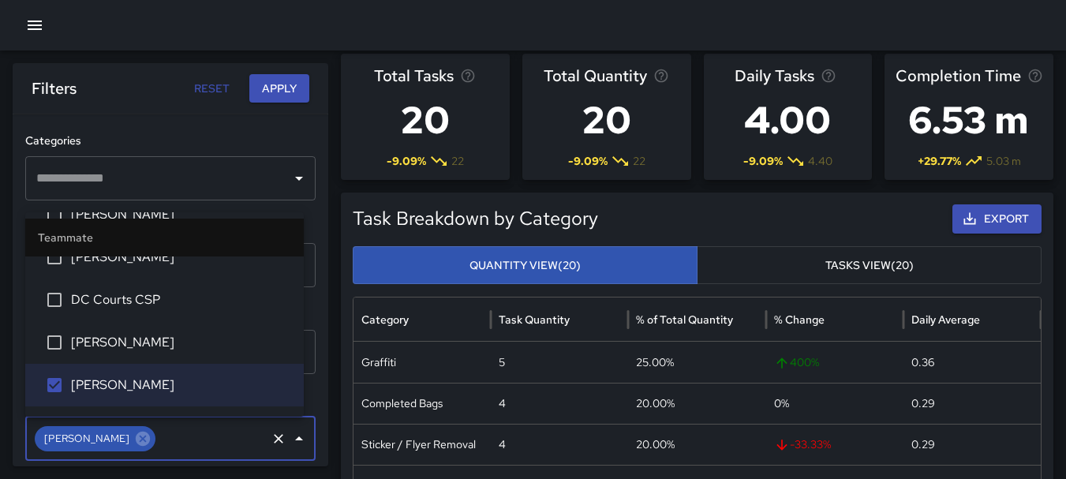
click at [290, 85] on button "Apply" at bounding box center [279, 88] width 60 height 29
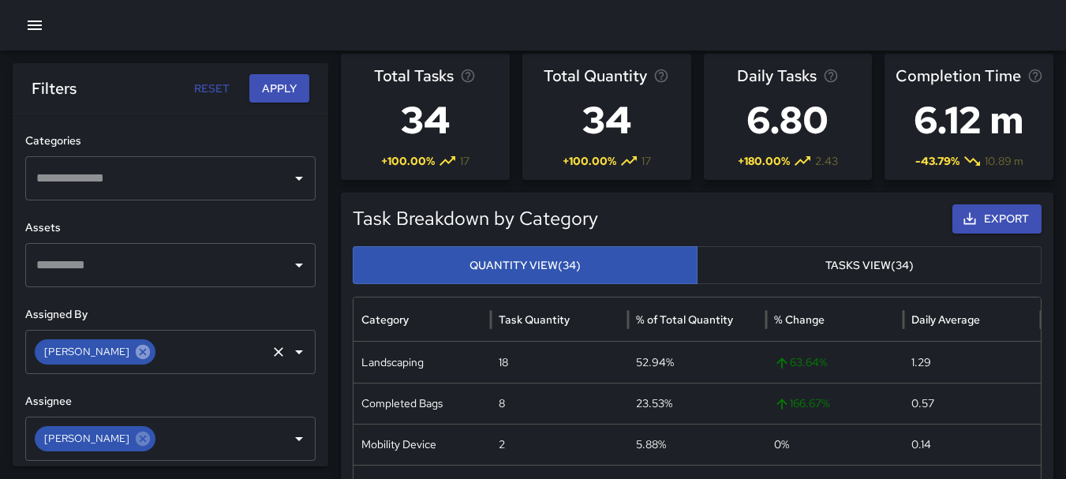
click at [136, 355] on icon at bounding box center [143, 352] width 14 height 14
click at [295, 350] on icon "Open" at bounding box center [299, 352] width 8 height 4
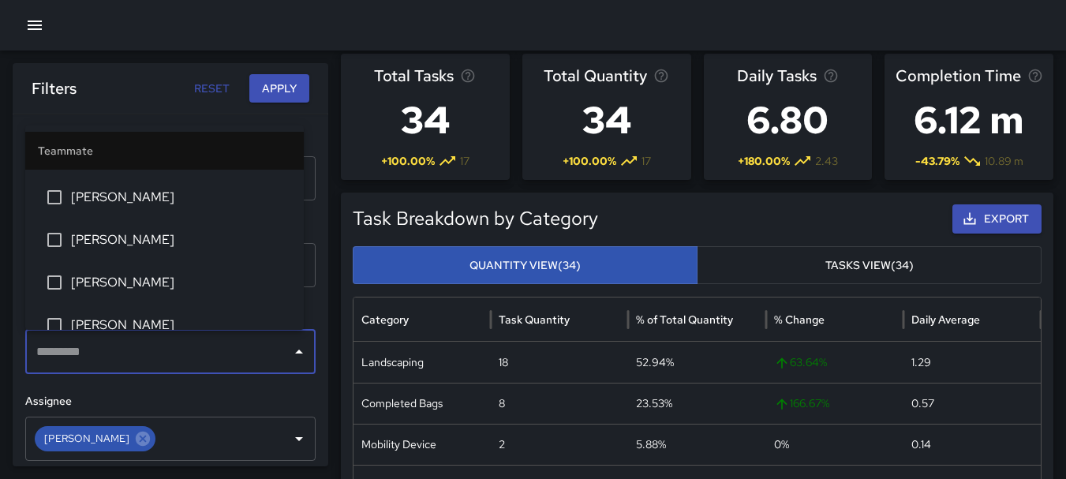
scroll to position [1054, 0]
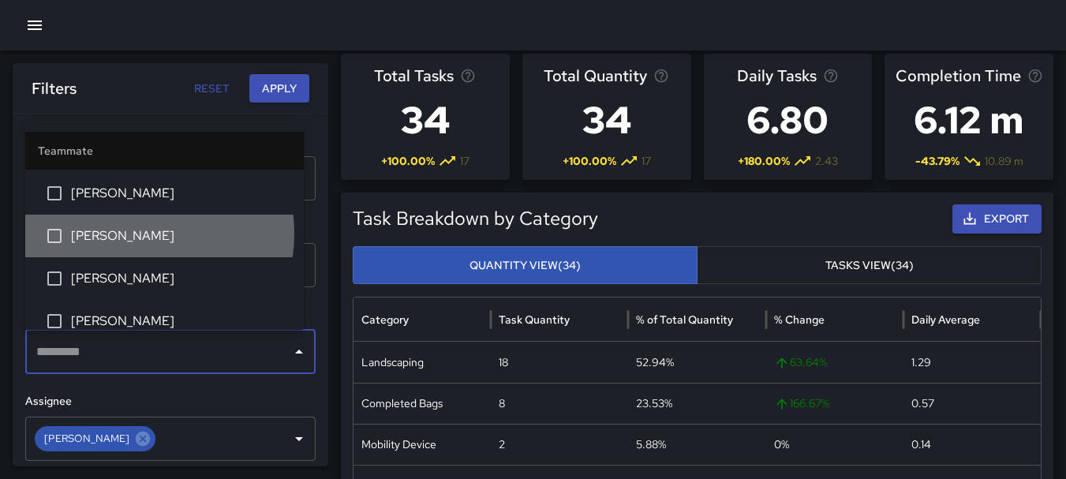
click at [128, 234] on span "[PERSON_NAME]" at bounding box center [181, 236] width 220 height 19
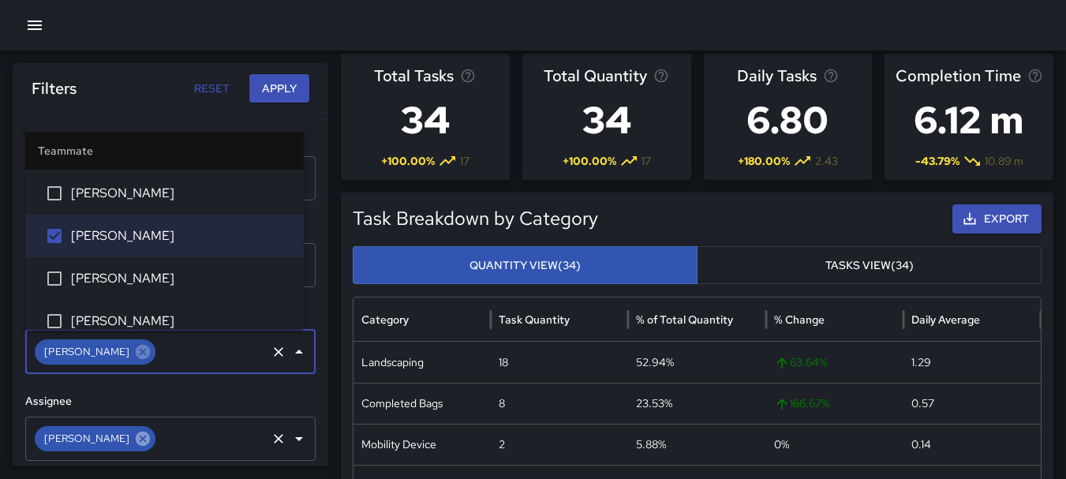
click at [136, 435] on icon at bounding box center [143, 438] width 14 height 14
click at [290, 435] on icon "Open" at bounding box center [299, 438] width 19 height 19
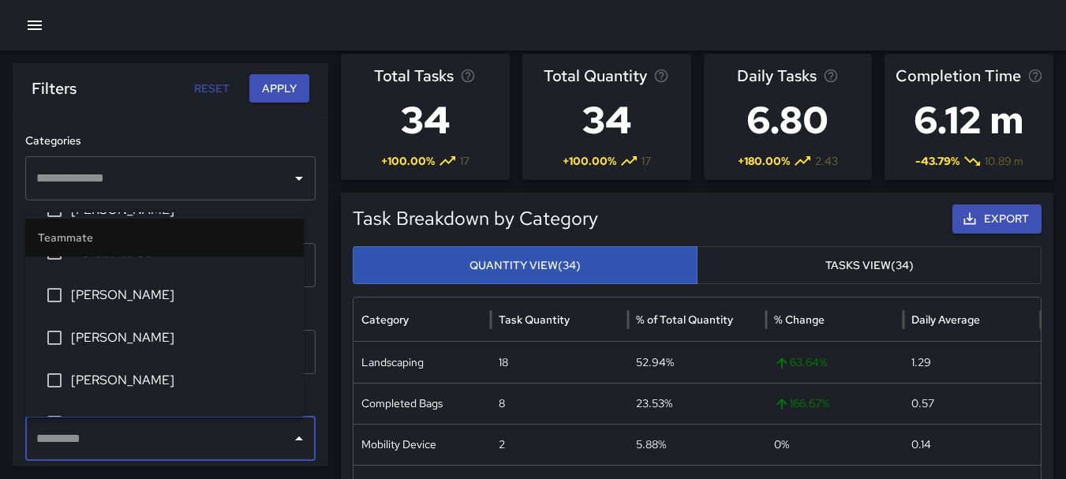
scroll to position [1000, 0]
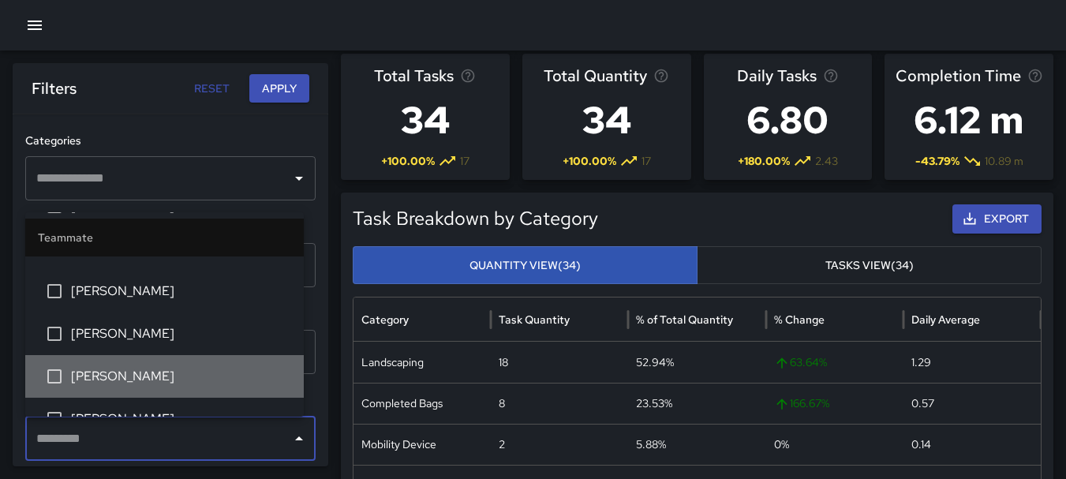
click at [197, 386] on span "[PERSON_NAME]" at bounding box center [181, 376] width 220 height 19
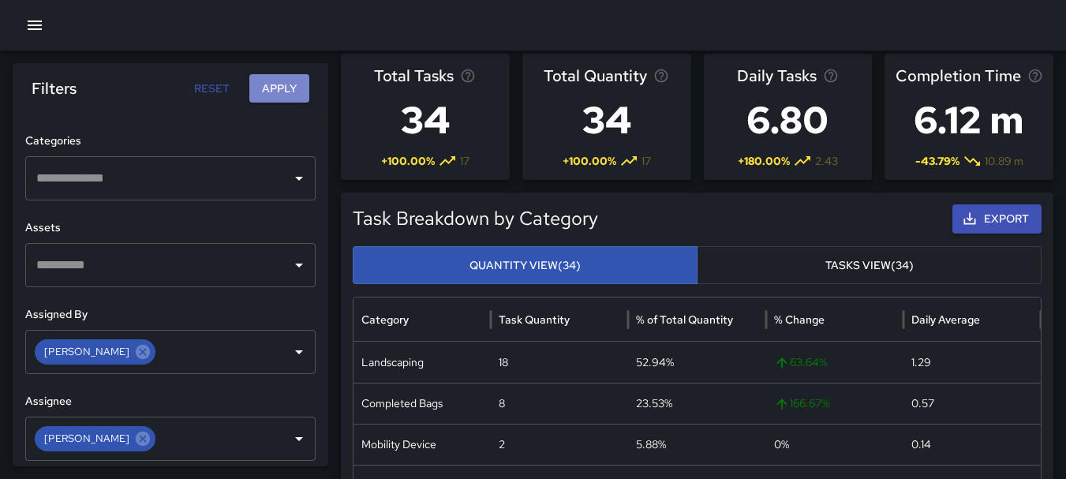
click at [292, 81] on button "Apply" at bounding box center [279, 88] width 60 height 29
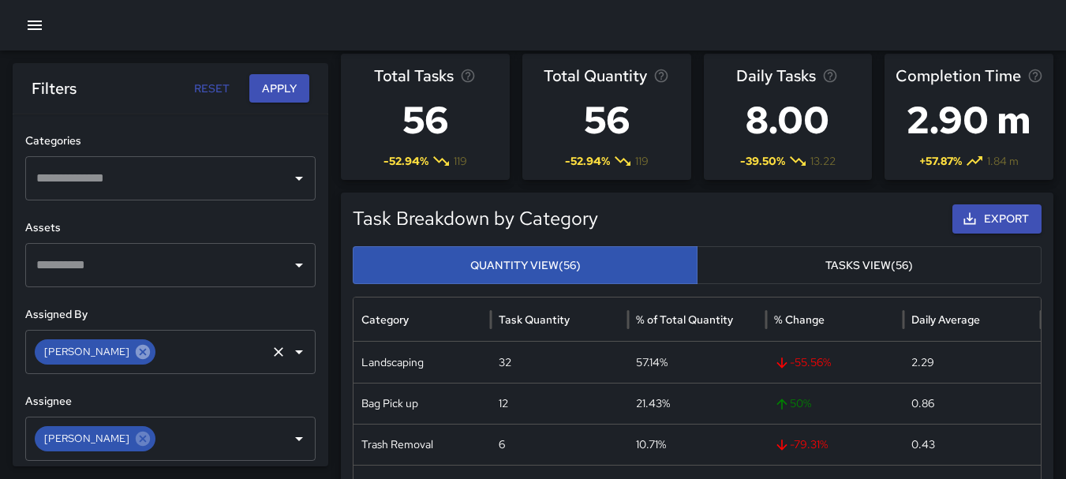
click at [134, 358] on icon at bounding box center [142, 351] width 17 height 17
click at [295, 352] on icon "Open" at bounding box center [299, 352] width 19 height 19
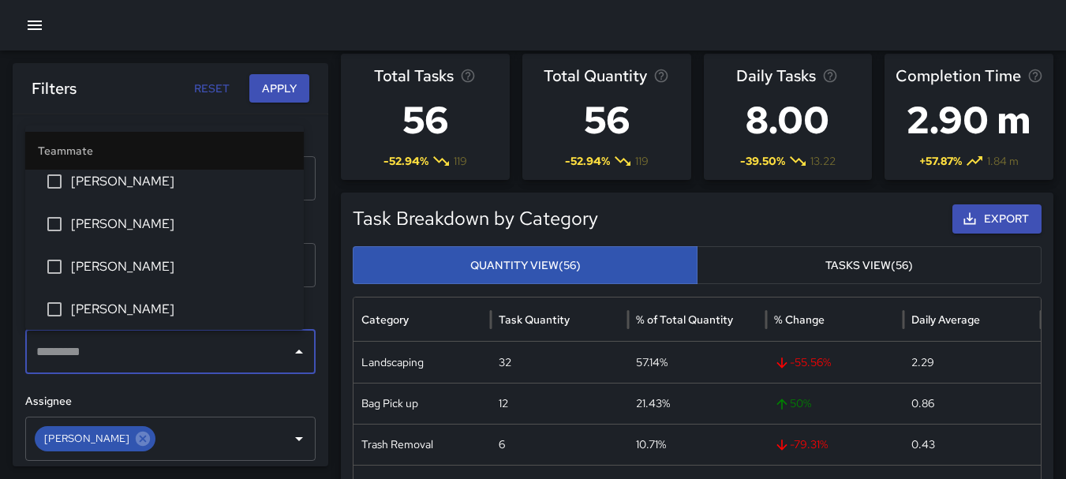
scroll to position [1148, 0]
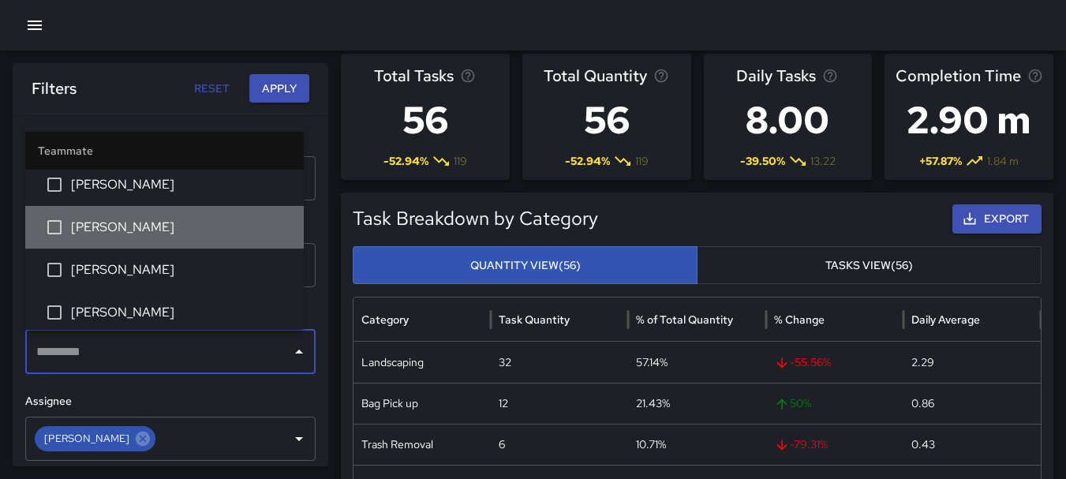
click at [176, 230] on span "[PERSON_NAME]" at bounding box center [181, 227] width 220 height 19
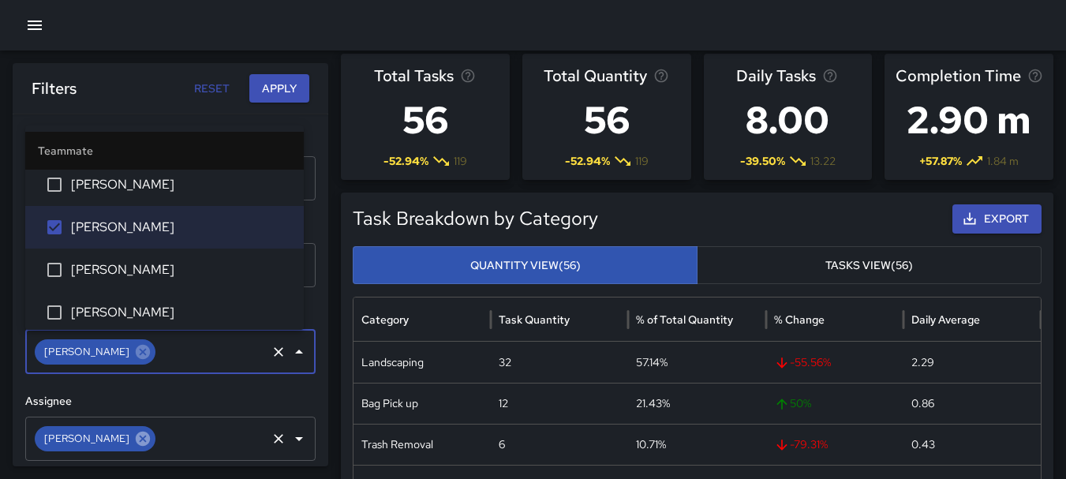
click at [134, 438] on icon at bounding box center [142, 438] width 17 height 17
click at [290, 441] on icon "Open" at bounding box center [299, 438] width 19 height 19
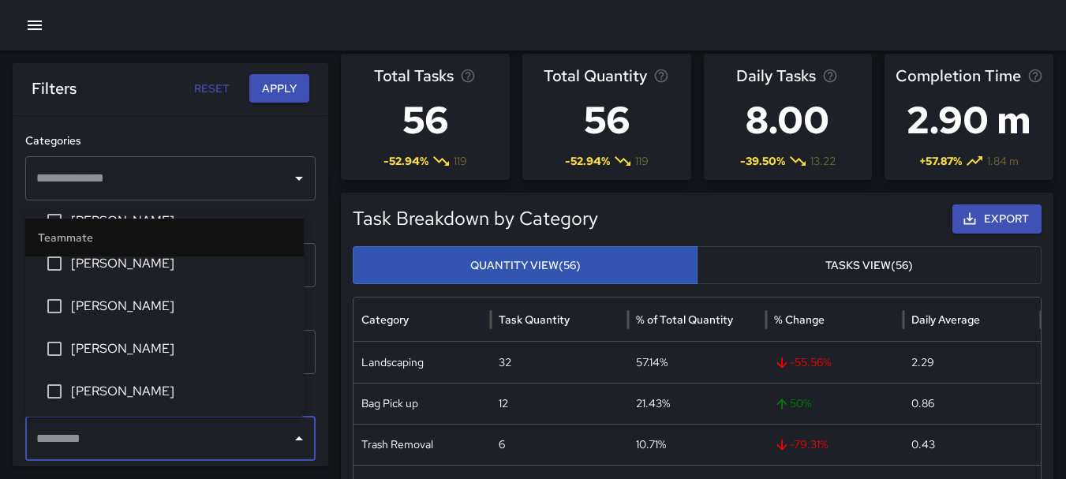
scroll to position [1078, 0]
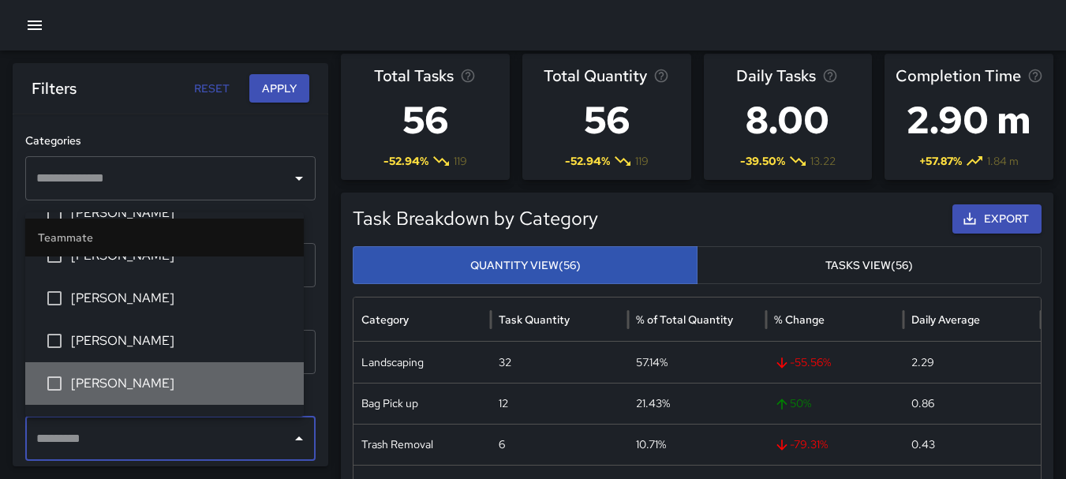
click at [193, 384] on span "[PERSON_NAME]" at bounding box center [181, 383] width 220 height 19
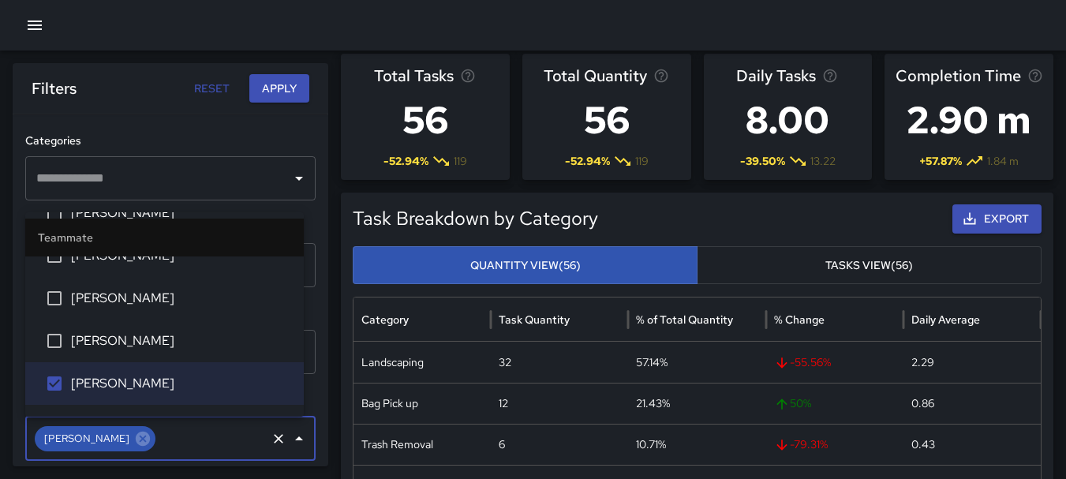
click at [287, 76] on button "Apply" at bounding box center [279, 88] width 60 height 29
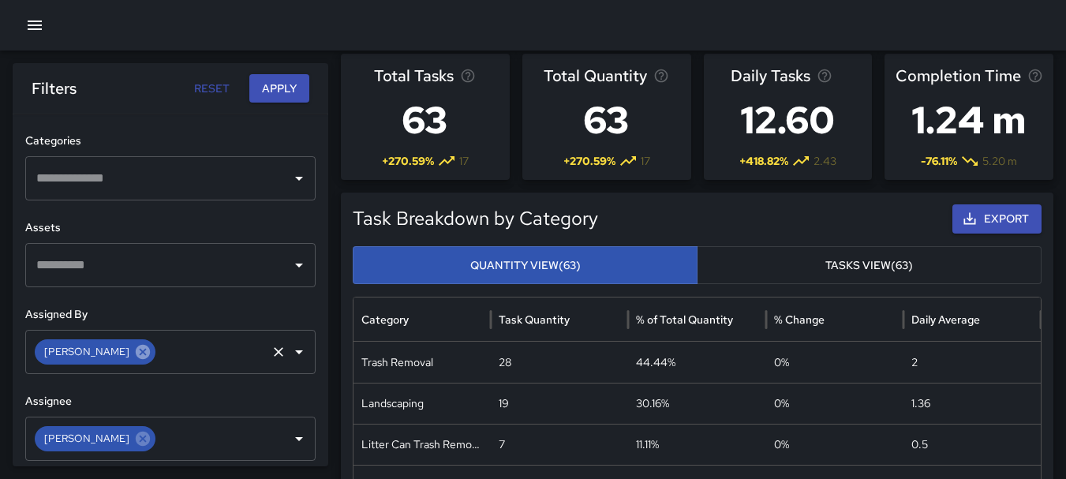
click at [136, 354] on icon at bounding box center [143, 352] width 14 height 14
click at [290, 350] on icon "Open" at bounding box center [299, 352] width 19 height 19
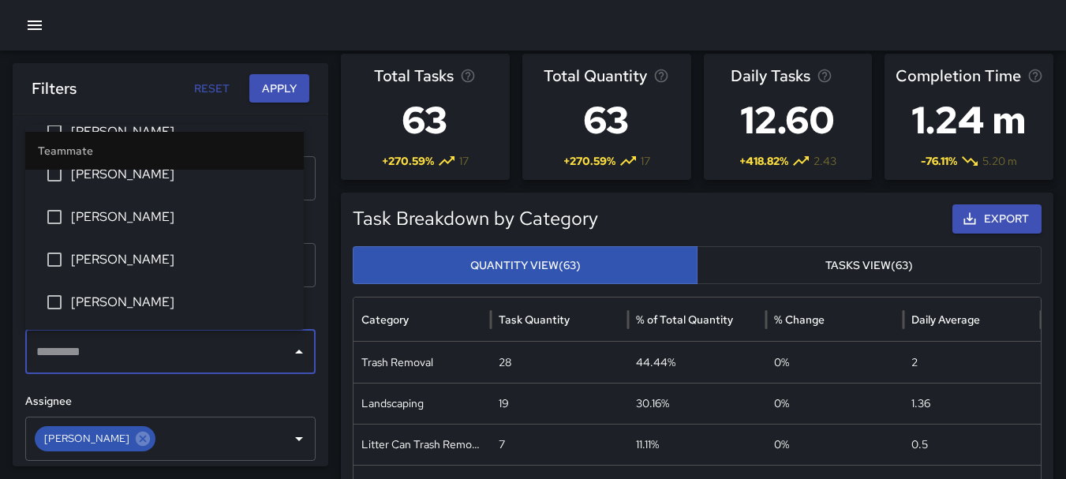
scroll to position [1200, 0]
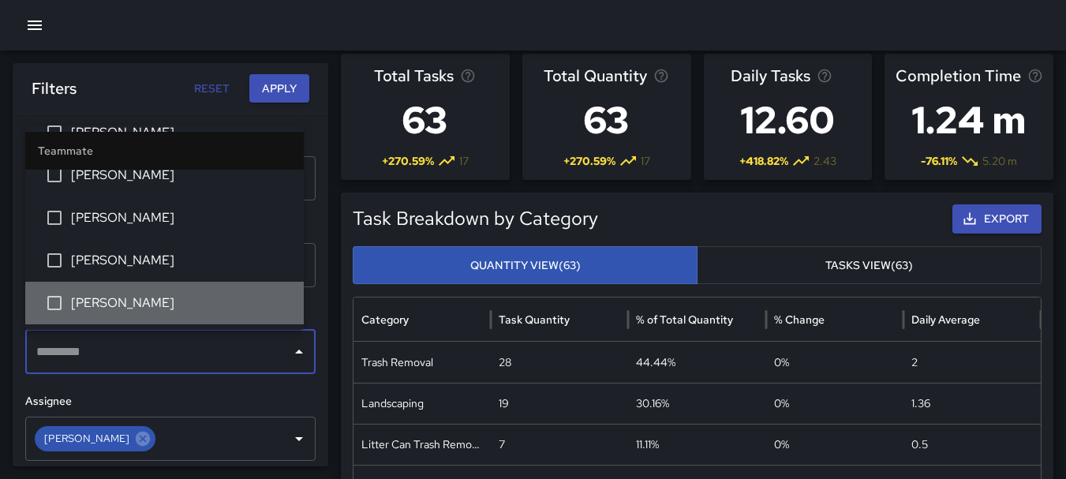
click at [199, 290] on li "[PERSON_NAME]" at bounding box center [164, 303] width 279 height 43
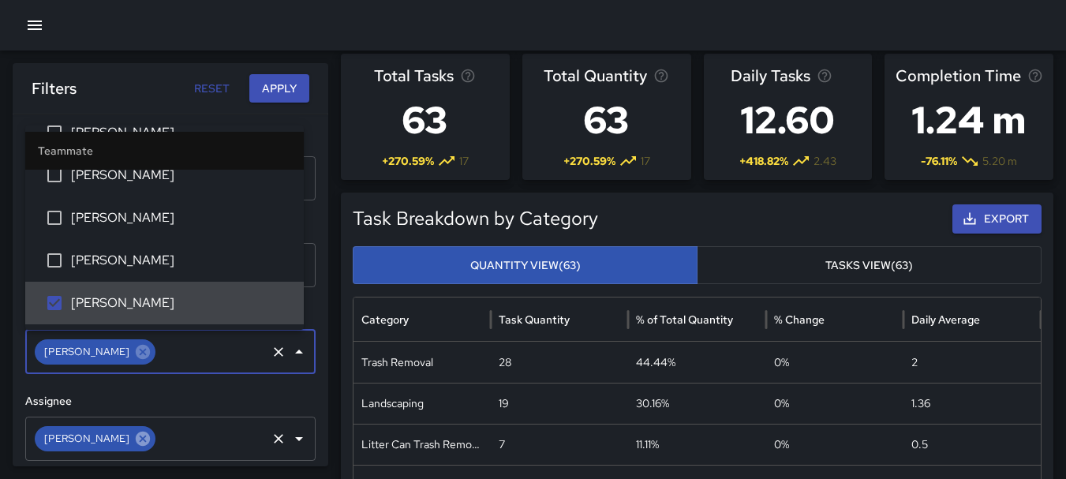
click at [134, 438] on icon at bounding box center [142, 438] width 17 height 17
click at [295, 438] on icon "Open" at bounding box center [299, 439] width 8 height 4
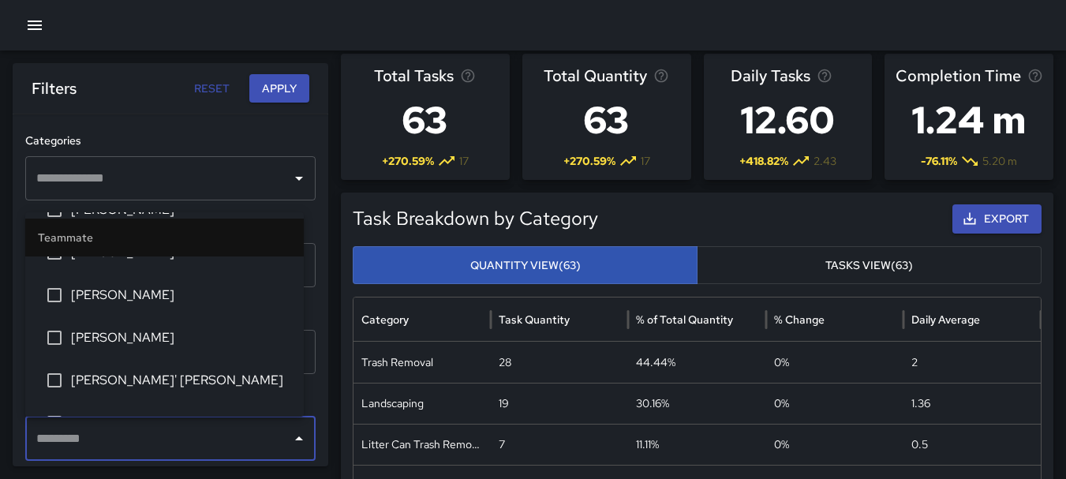
scroll to position [1253, 0]
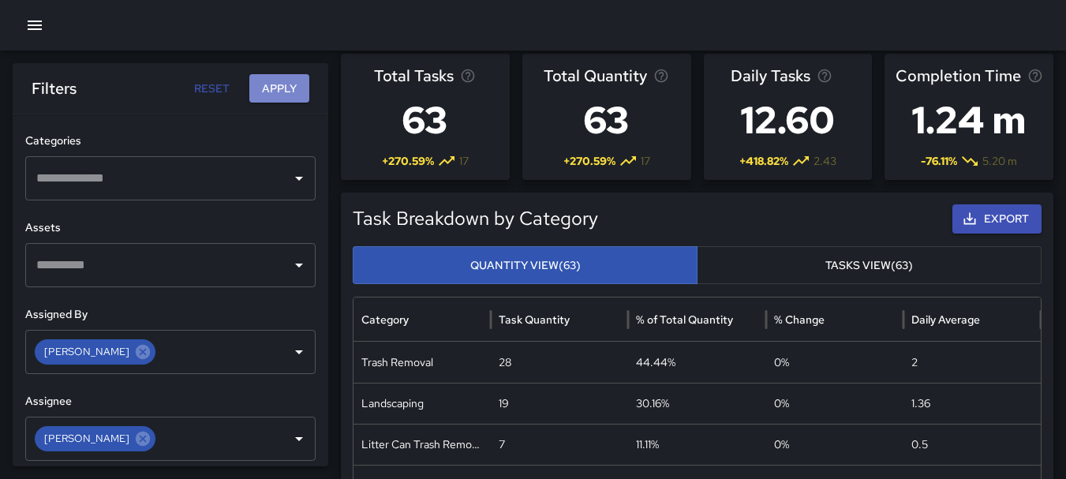
click at [283, 87] on button "Apply" at bounding box center [279, 88] width 60 height 29
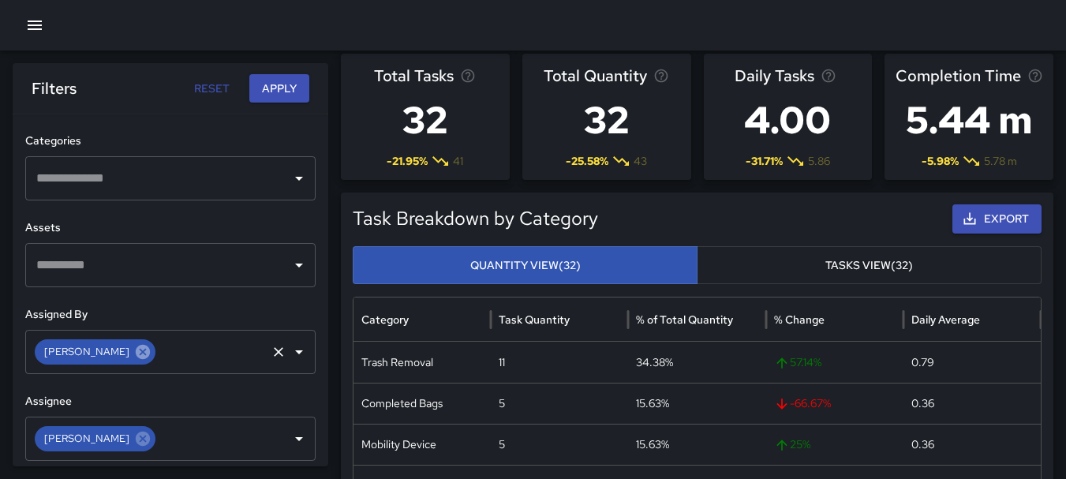
click at [136, 355] on icon at bounding box center [143, 352] width 14 height 14
click at [295, 351] on icon "Open" at bounding box center [299, 352] width 8 height 4
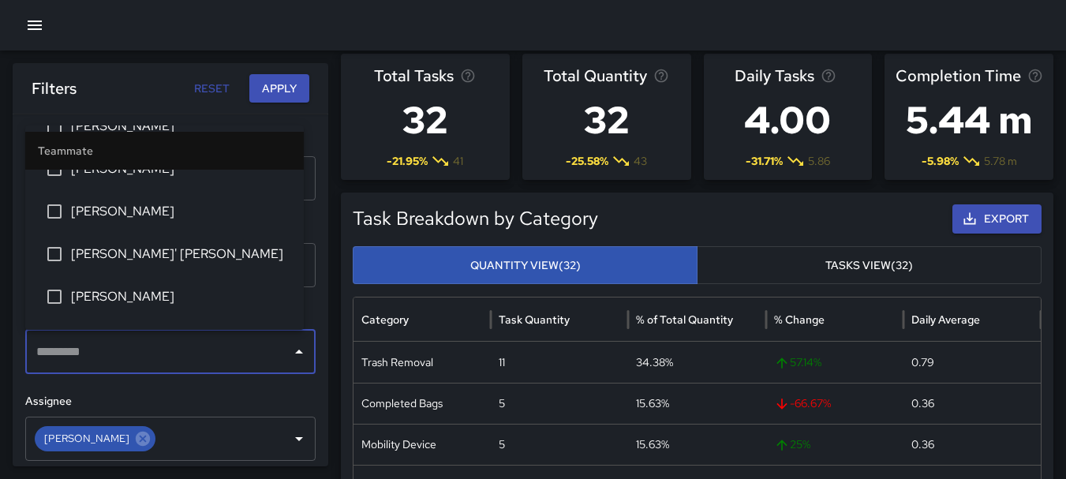
scroll to position [1292, 0]
click at [223, 306] on li "[PERSON_NAME]" at bounding box center [164, 296] width 279 height 43
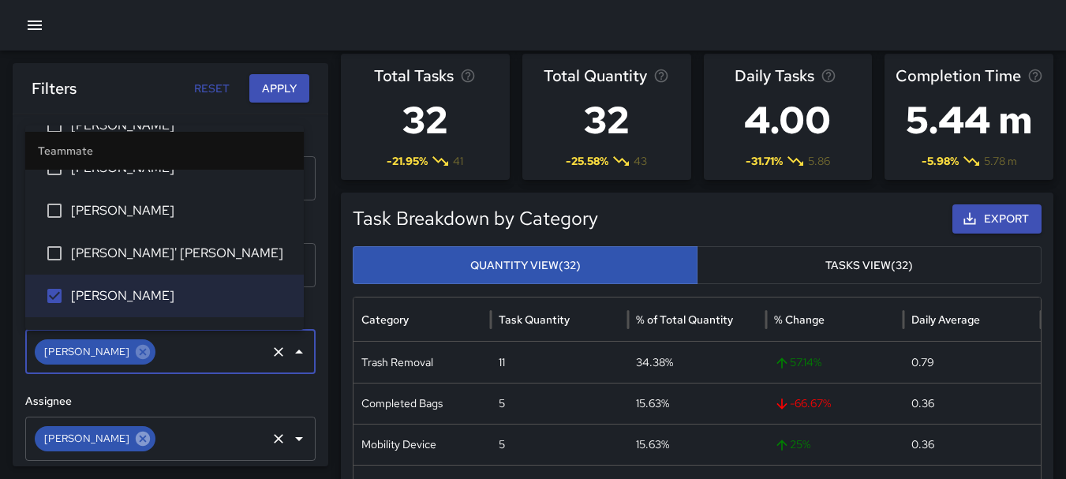
click at [136, 439] on icon at bounding box center [143, 438] width 14 height 14
click at [290, 436] on icon "Open" at bounding box center [299, 438] width 19 height 19
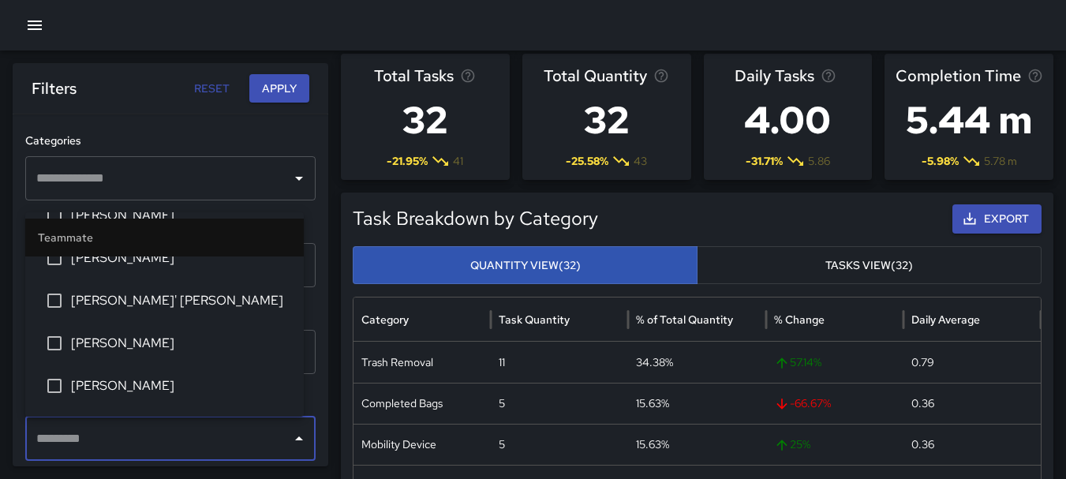
scroll to position [1332, 0]
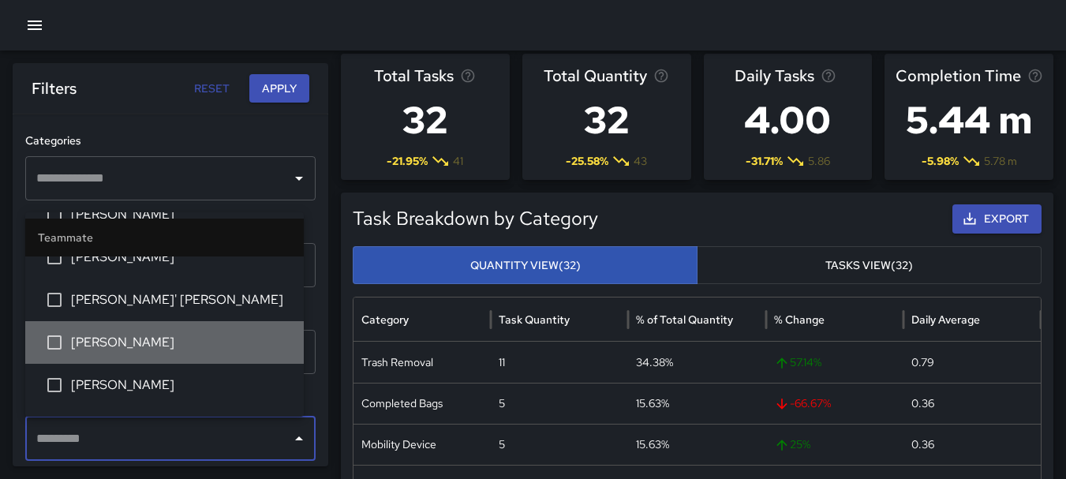
click at [189, 336] on span "[PERSON_NAME]" at bounding box center [181, 342] width 220 height 19
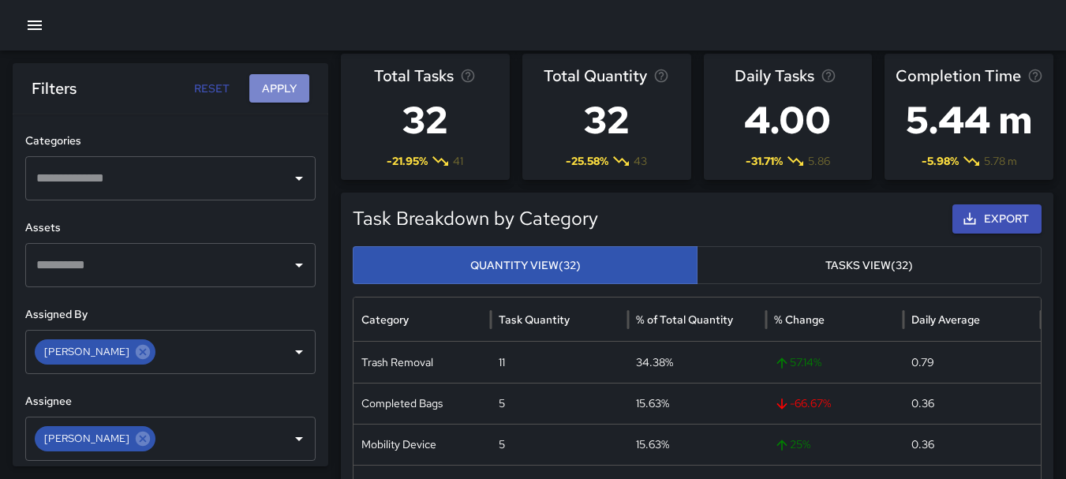
click at [285, 86] on button "Apply" at bounding box center [279, 88] width 60 height 29
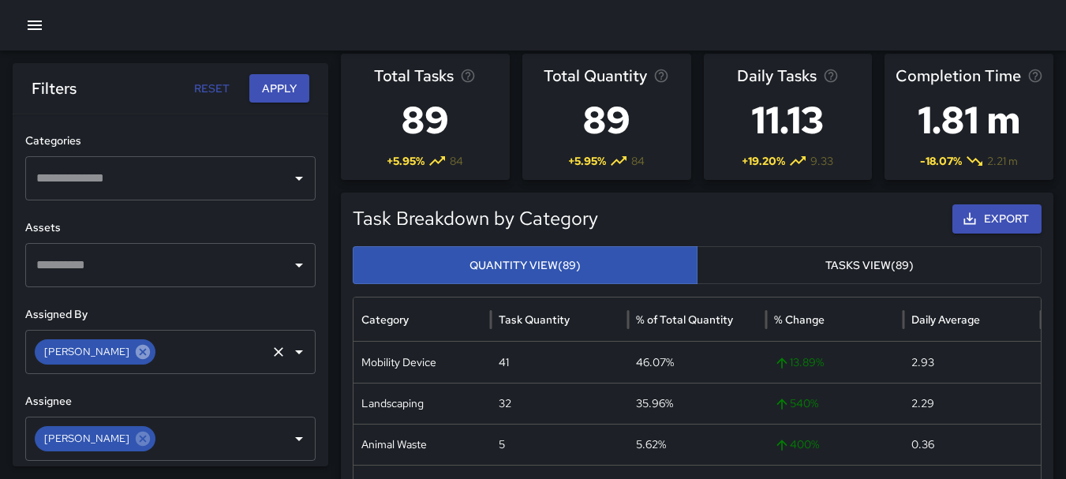
click at [136, 348] on icon at bounding box center [143, 352] width 14 height 14
click at [291, 358] on icon "Open" at bounding box center [299, 352] width 19 height 19
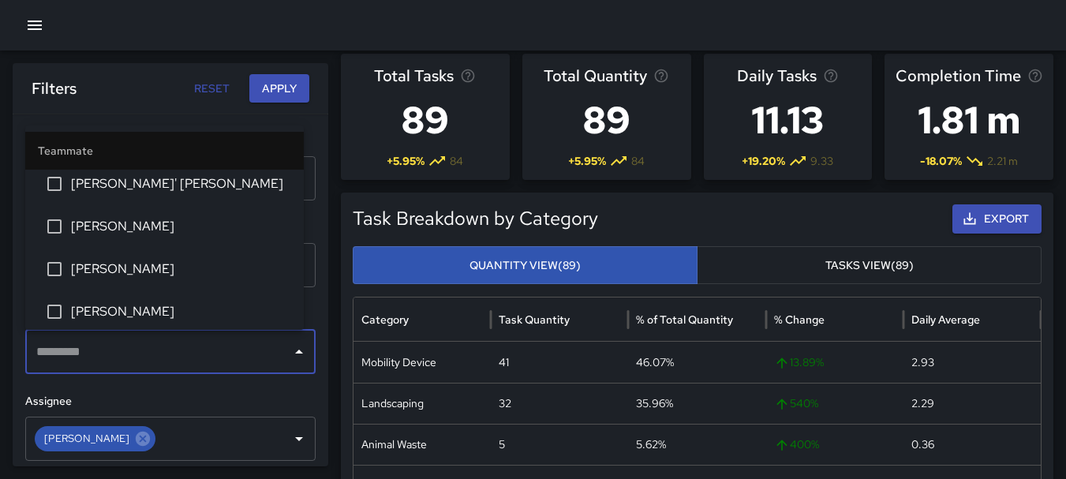
scroll to position [1361, 0]
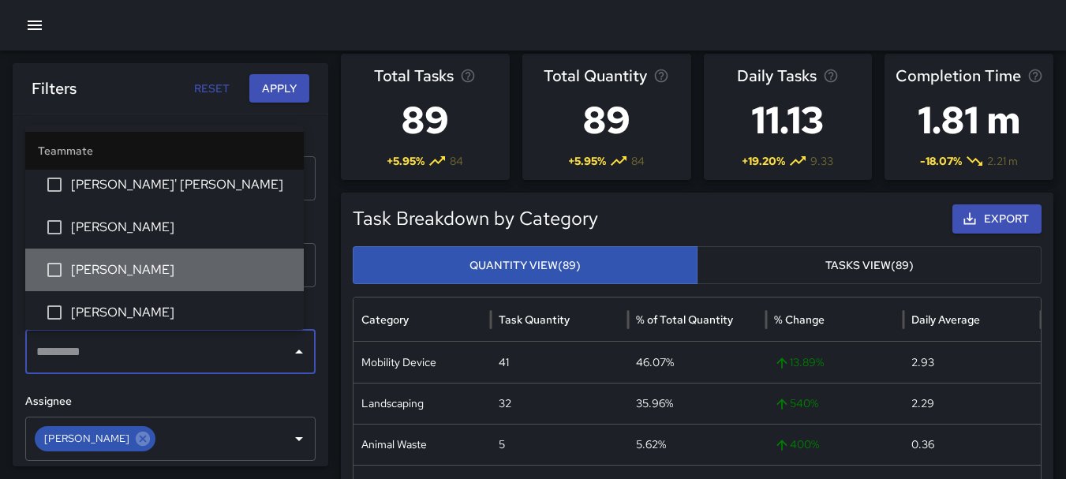
click at [209, 264] on span "[PERSON_NAME]" at bounding box center [181, 269] width 220 height 19
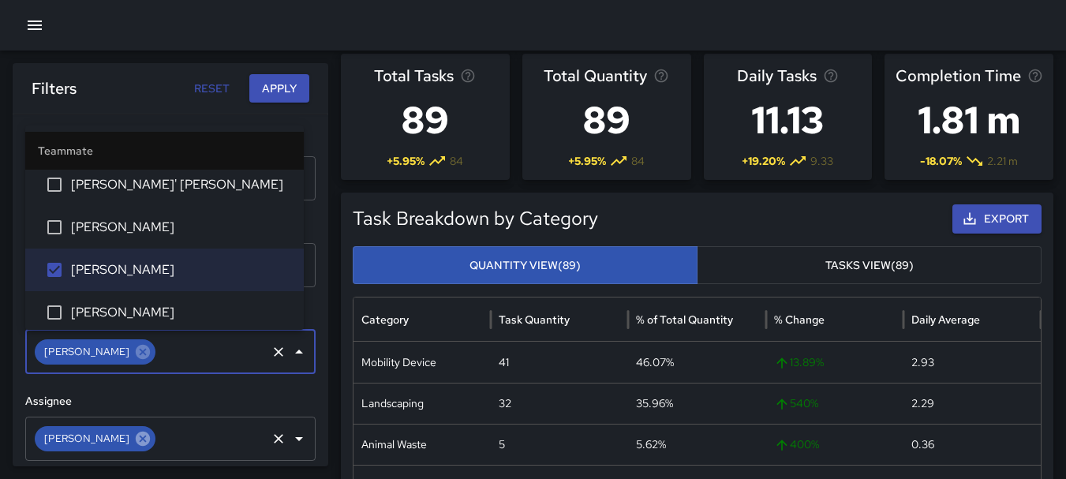
click at [137, 431] on icon at bounding box center [142, 438] width 17 height 17
click at [290, 435] on icon "Open" at bounding box center [299, 438] width 19 height 19
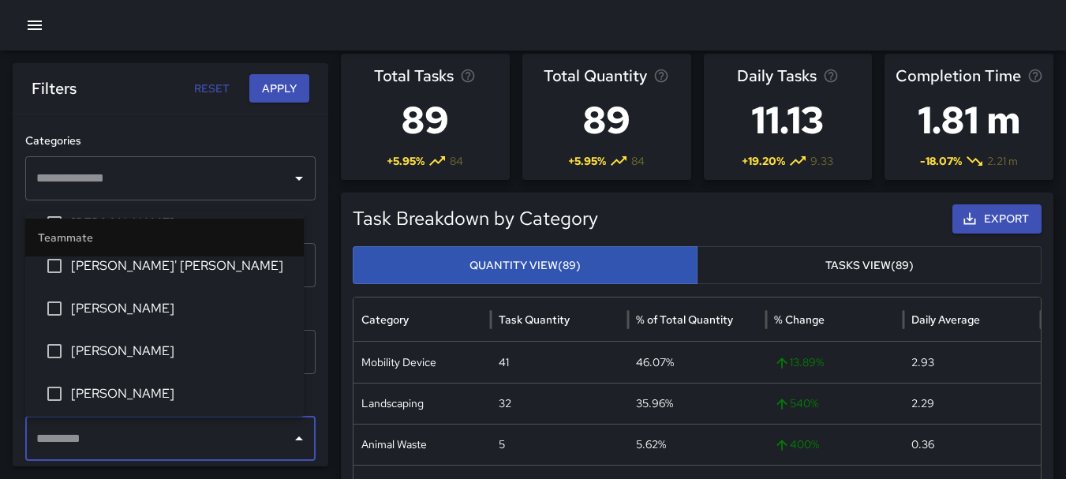
scroll to position [1367, 0]
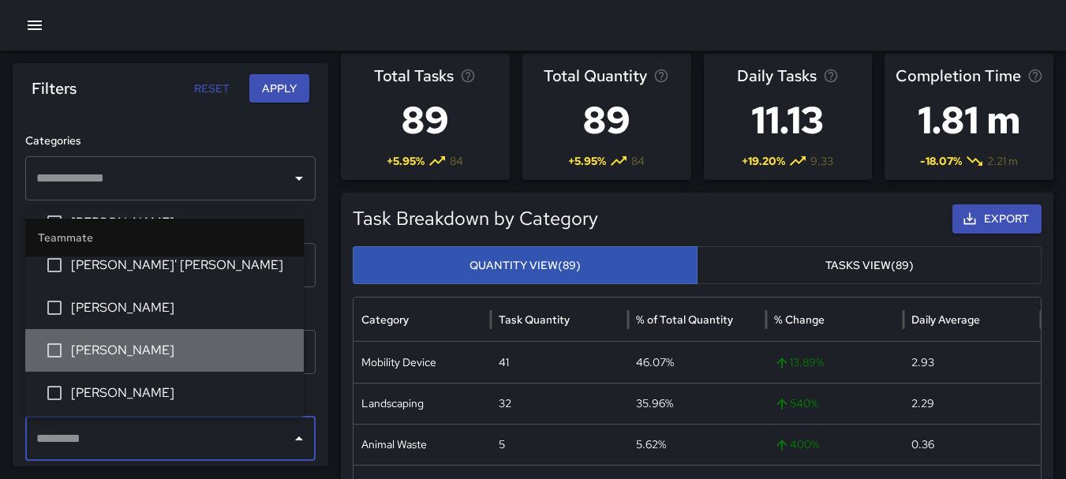
click at [184, 339] on li "[PERSON_NAME]" at bounding box center [164, 350] width 279 height 43
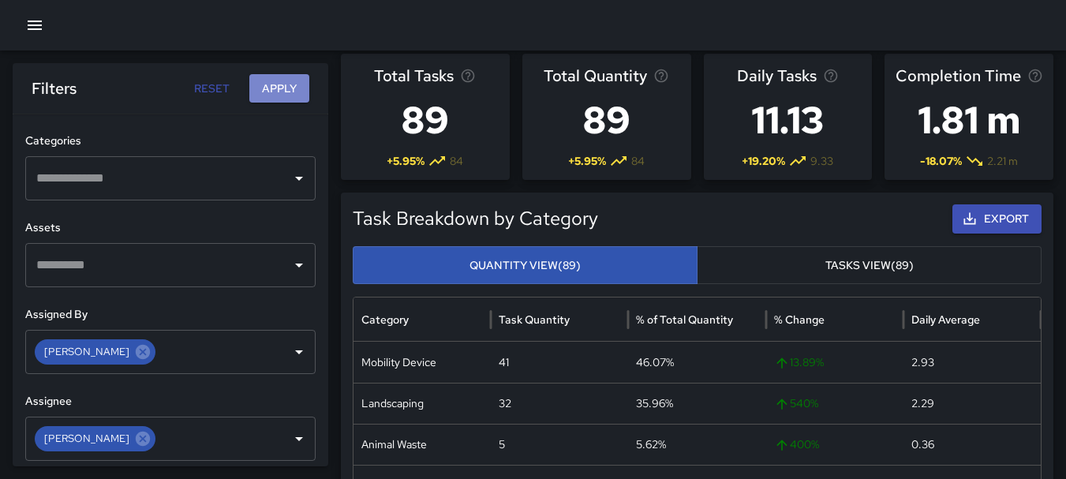
click at [278, 88] on button "Apply" at bounding box center [279, 88] width 60 height 29
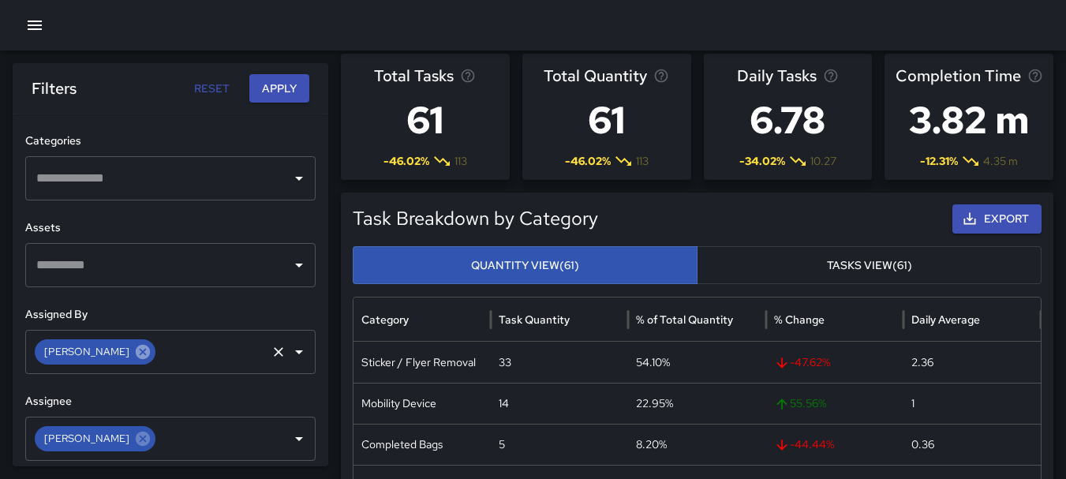
click at [140, 355] on icon at bounding box center [143, 352] width 14 height 14
click at [290, 357] on icon "Open" at bounding box center [299, 352] width 19 height 19
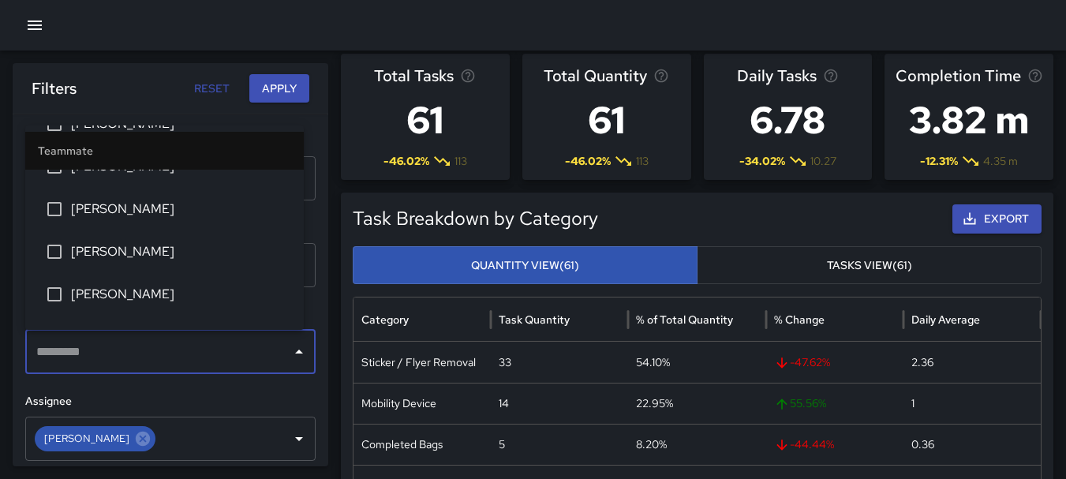
scroll to position [1507, 0]
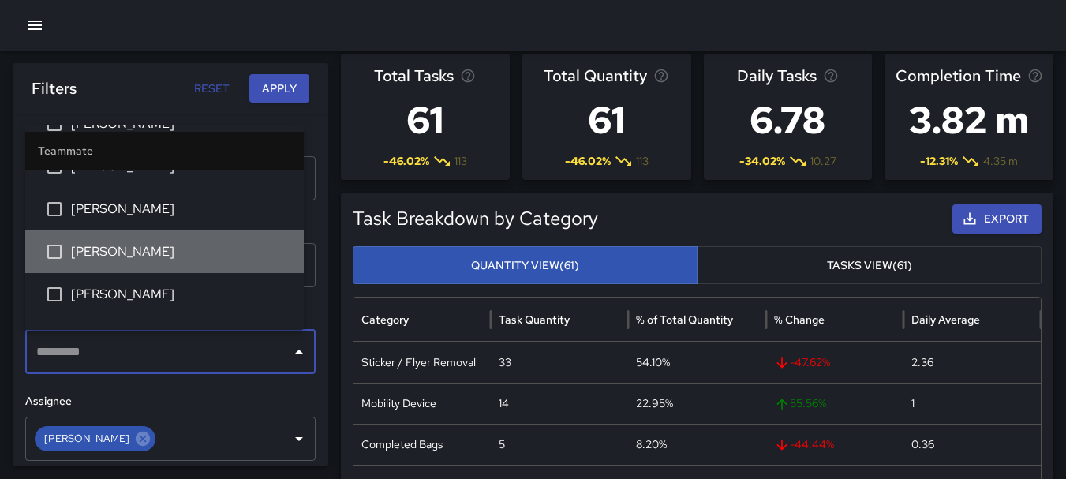
click at [174, 236] on li "[PERSON_NAME]" at bounding box center [164, 251] width 279 height 43
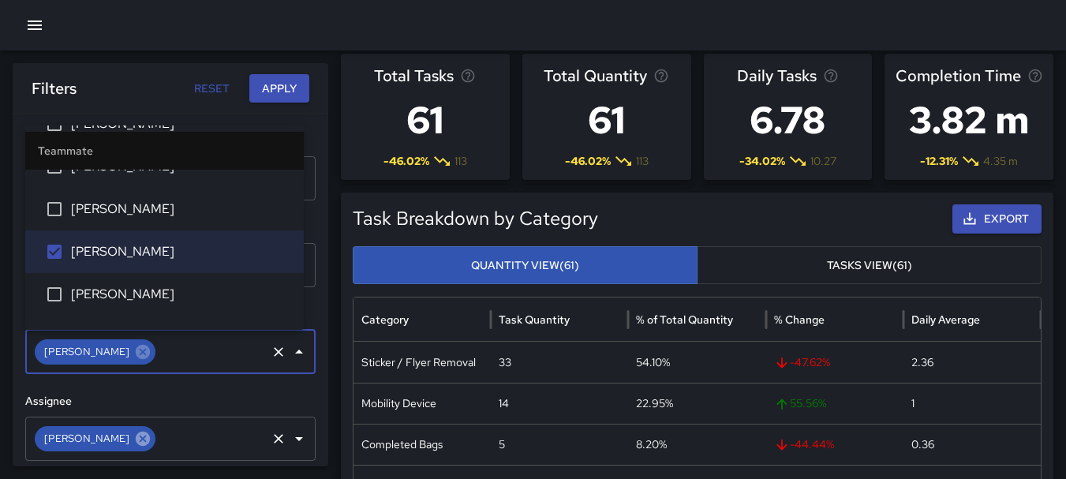
click at [143, 443] on icon at bounding box center [143, 438] width 14 height 14
click at [290, 440] on icon "Open" at bounding box center [299, 438] width 19 height 19
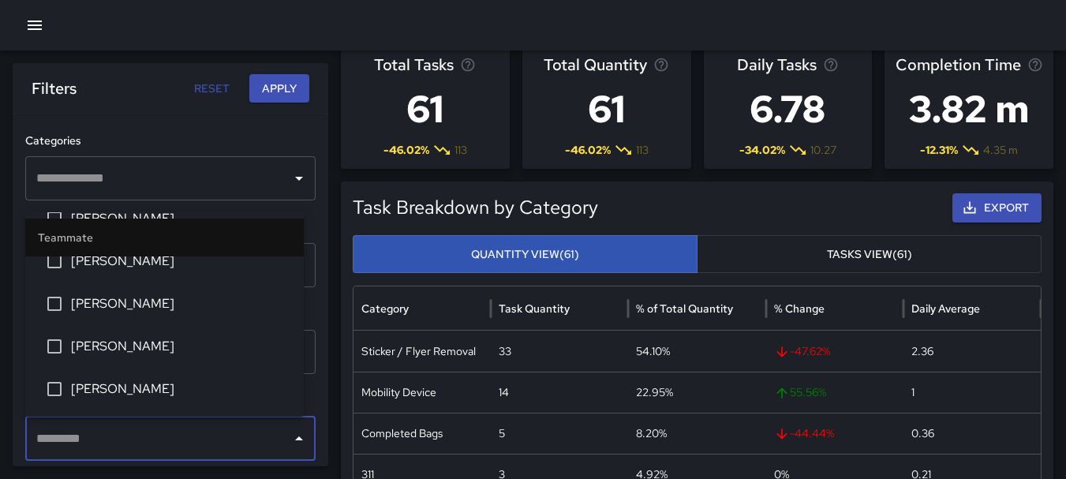
scroll to position [21, 0]
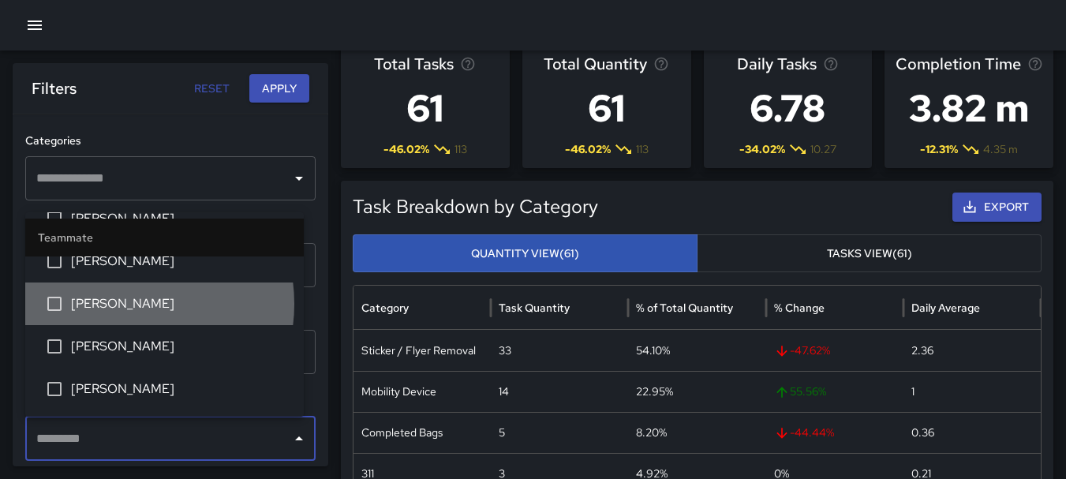
click at [125, 304] on span "[PERSON_NAME]" at bounding box center [181, 303] width 220 height 19
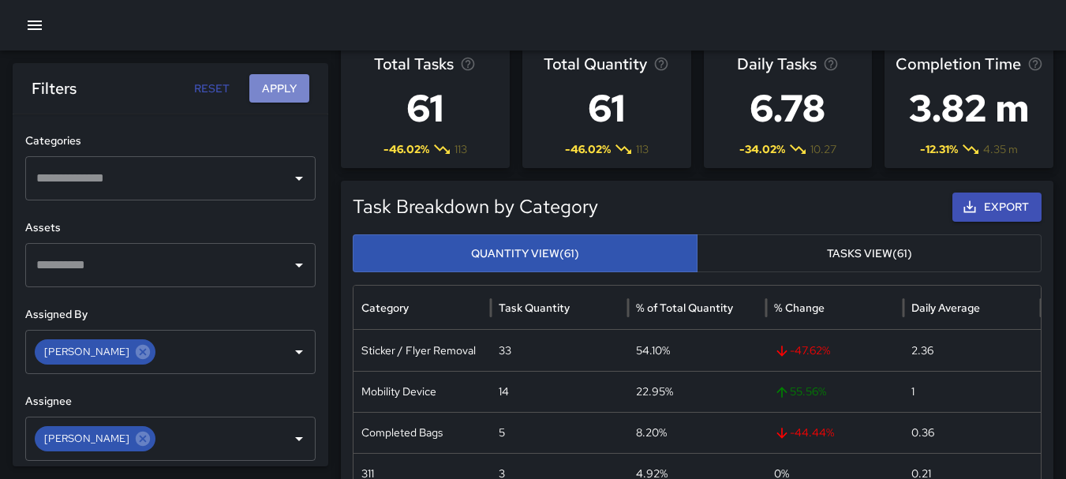
click at [281, 83] on button "Apply" at bounding box center [279, 88] width 60 height 29
